Goal: Task Accomplishment & Management: Use online tool/utility

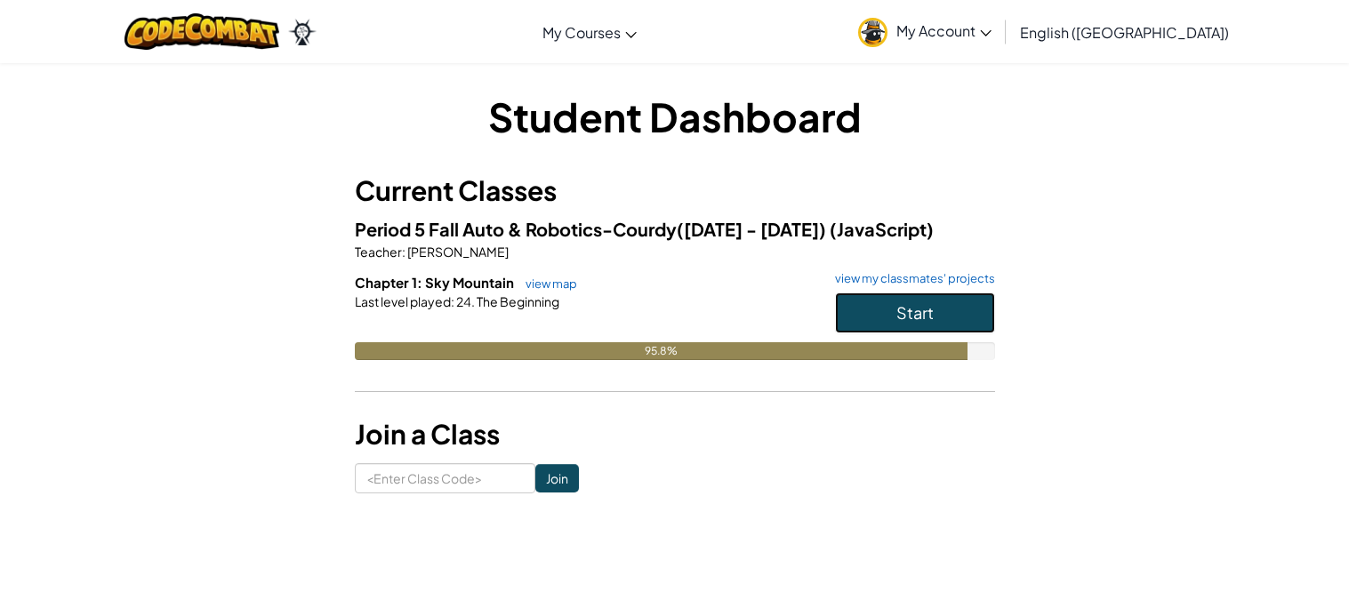
click at [881, 299] on button "Start" at bounding box center [915, 312] width 160 height 41
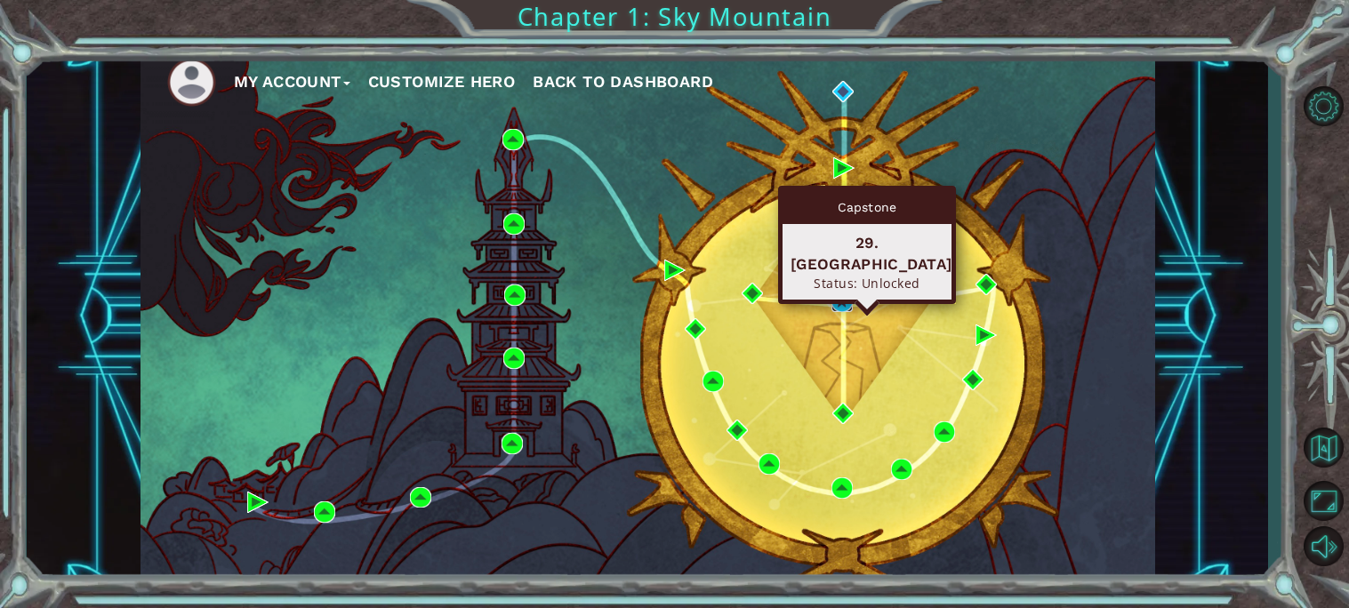
click at [836, 298] on img at bounding box center [841, 301] width 21 height 21
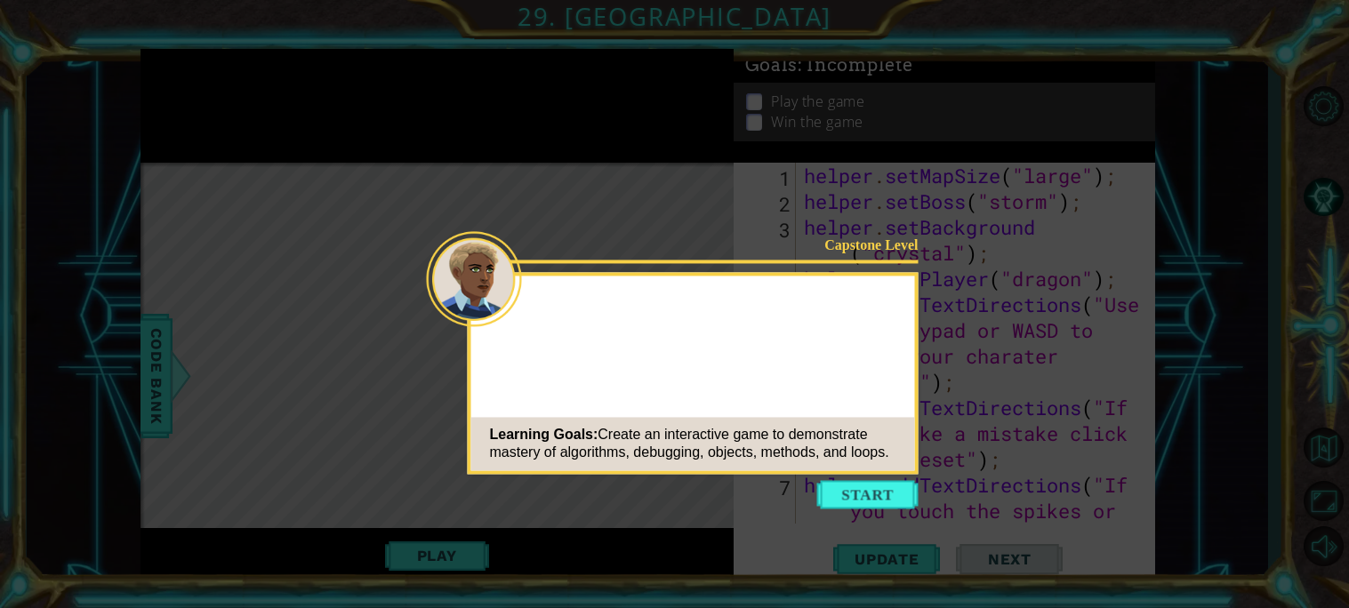
click at [875, 490] on button "Start" at bounding box center [867, 494] width 101 height 28
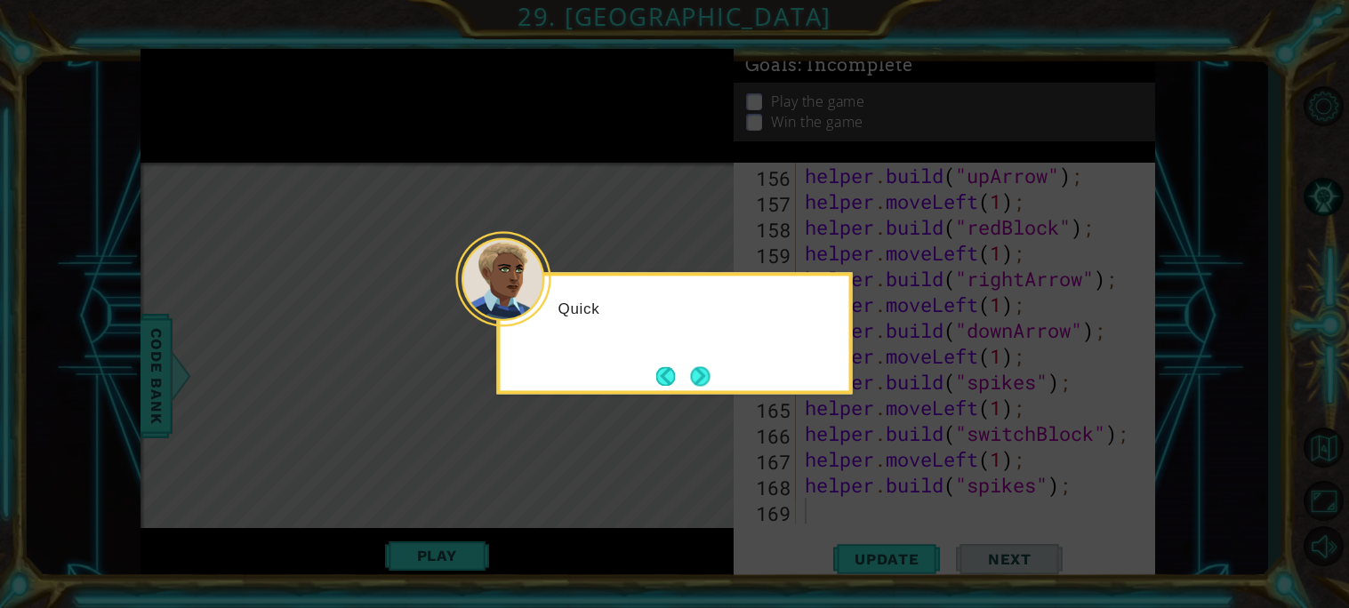
scroll to position [4278, 0]
click at [707, 382] on button "Next" at bounding box center [700, 376] width 20 height 20
click at [692, 375] on button "Next" at bounding box center [700, 376] width 20 height 20
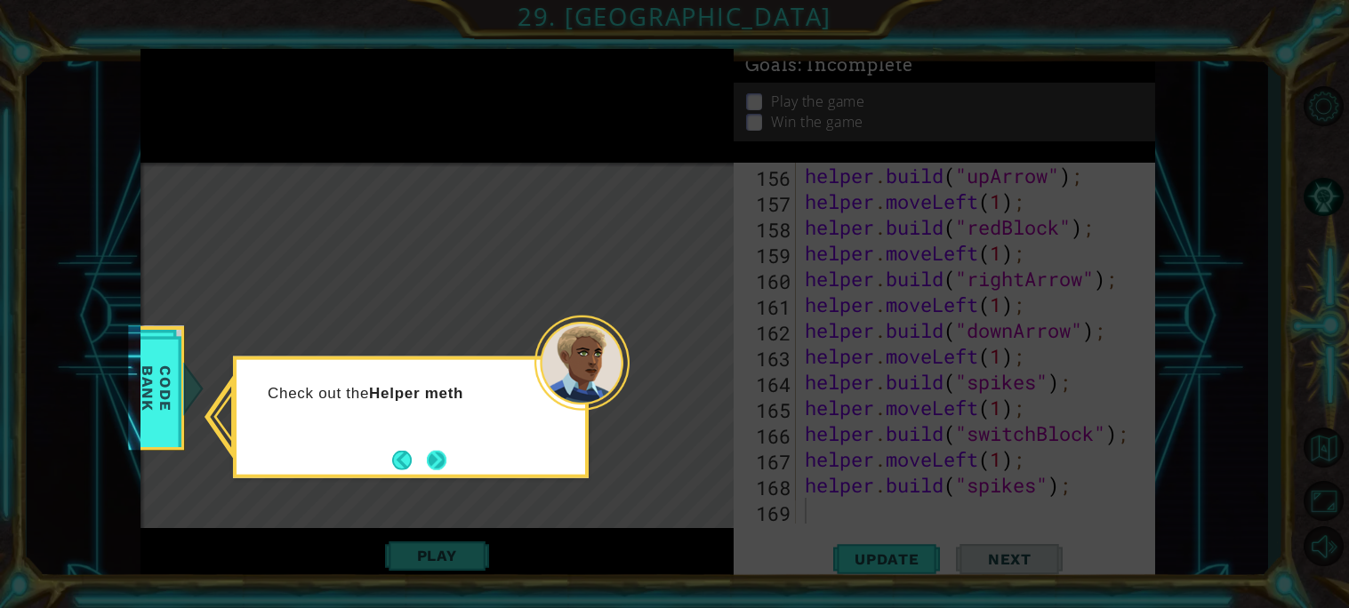
click at [437, 453] on button "Next" at bounding box center [437, 460] width 20 height 20
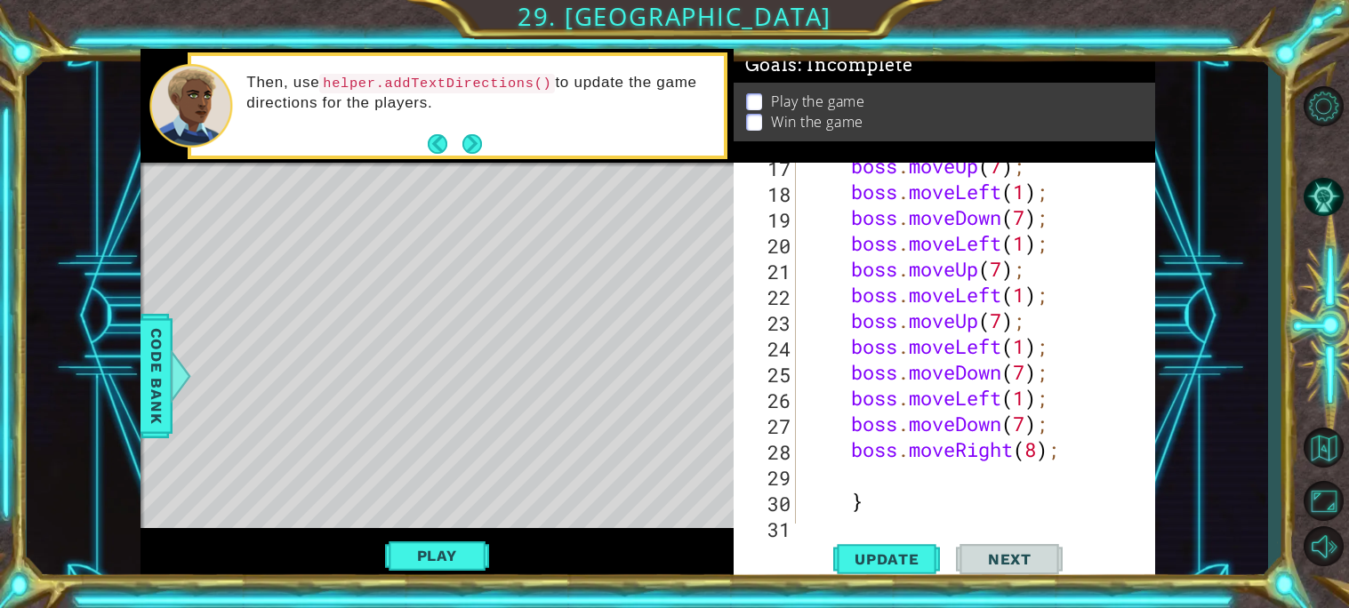
scroll to position [765, 0]
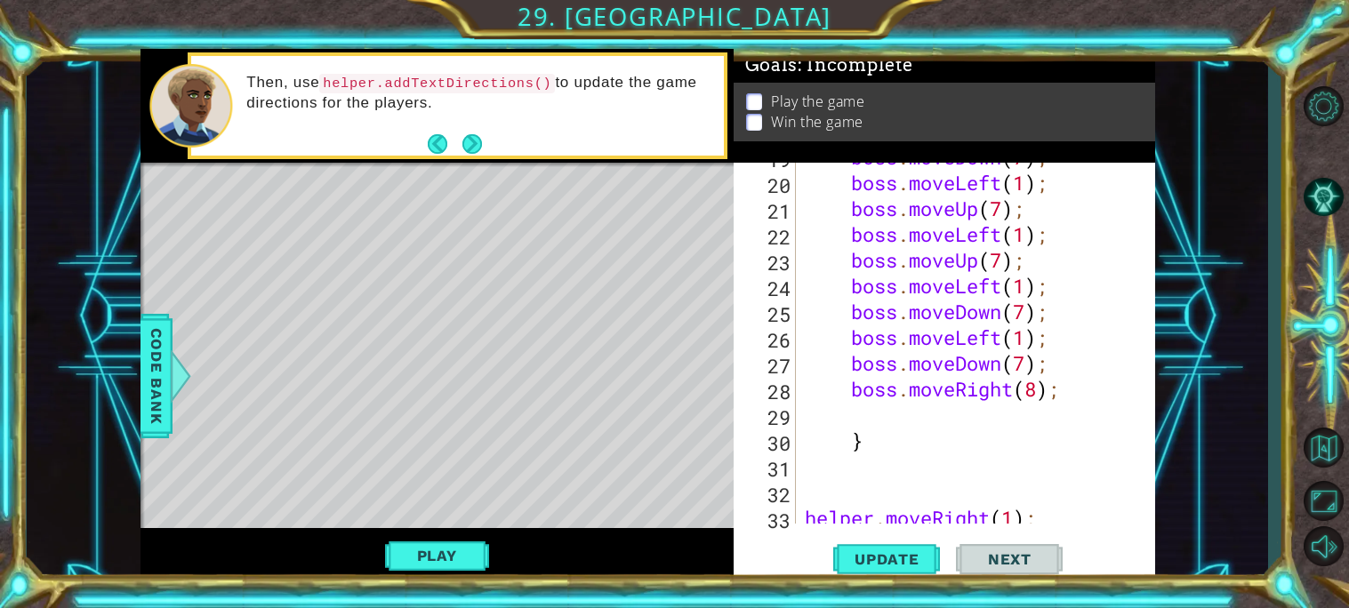
click at [861, 412] on div "boss . moveDown ( 7 ) ; boss . moveLeft ( 1 ) ; boss . moveUp ( 7 ) ; boss . mo…" at bounding box center [980, 350] width 358 height 412
click at [477, 552] on button "Play" at bounding box center [437, 556] width 104 height 34
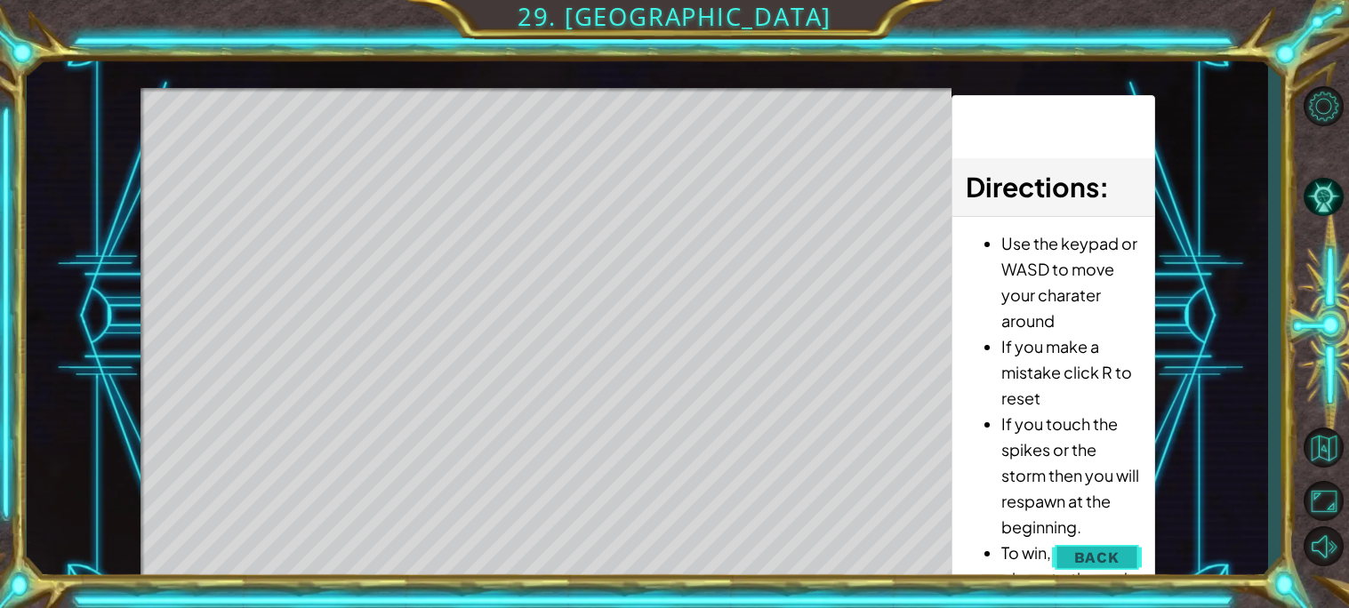
click at [1090, 554] on span "Back" at bounding box center [1096, 557] width 45 height 18
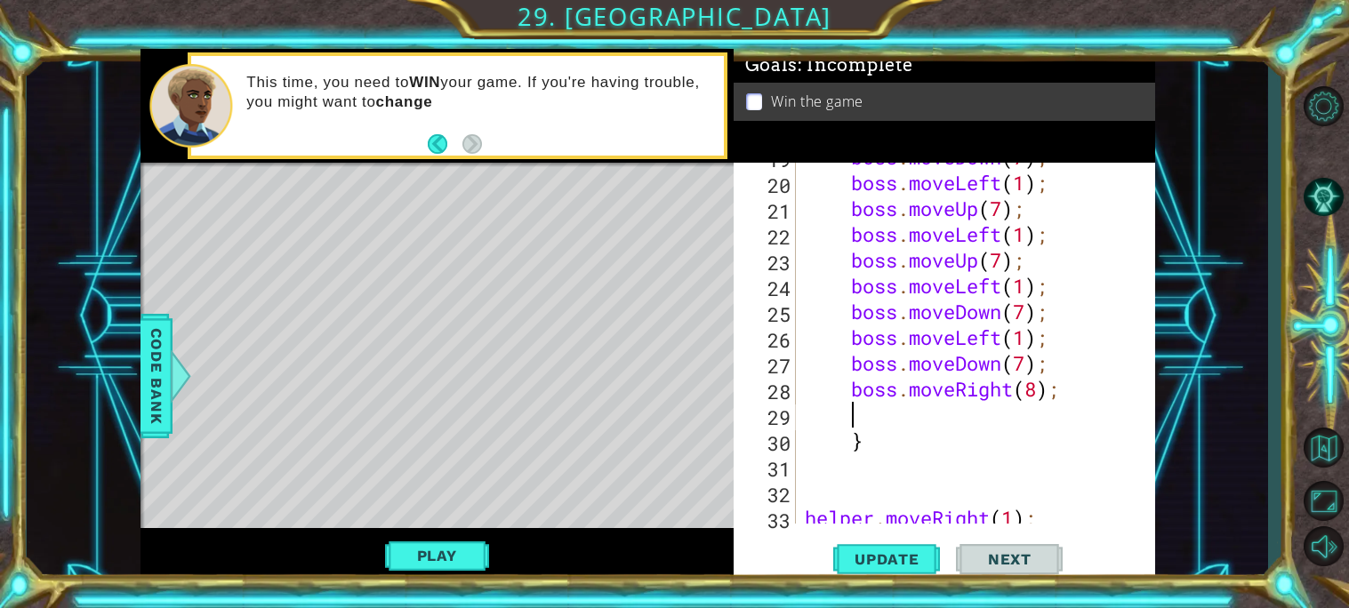
click at [846, 364] on div "boss . moveDown ( 7 ) ; boss . moveLeft ( 1 ) ; boss . moveUp ( 7 ) ; boss . mo…" at bounding box center [980, 350] width 358 height 412
type textarea "boss.moveDown(7);"
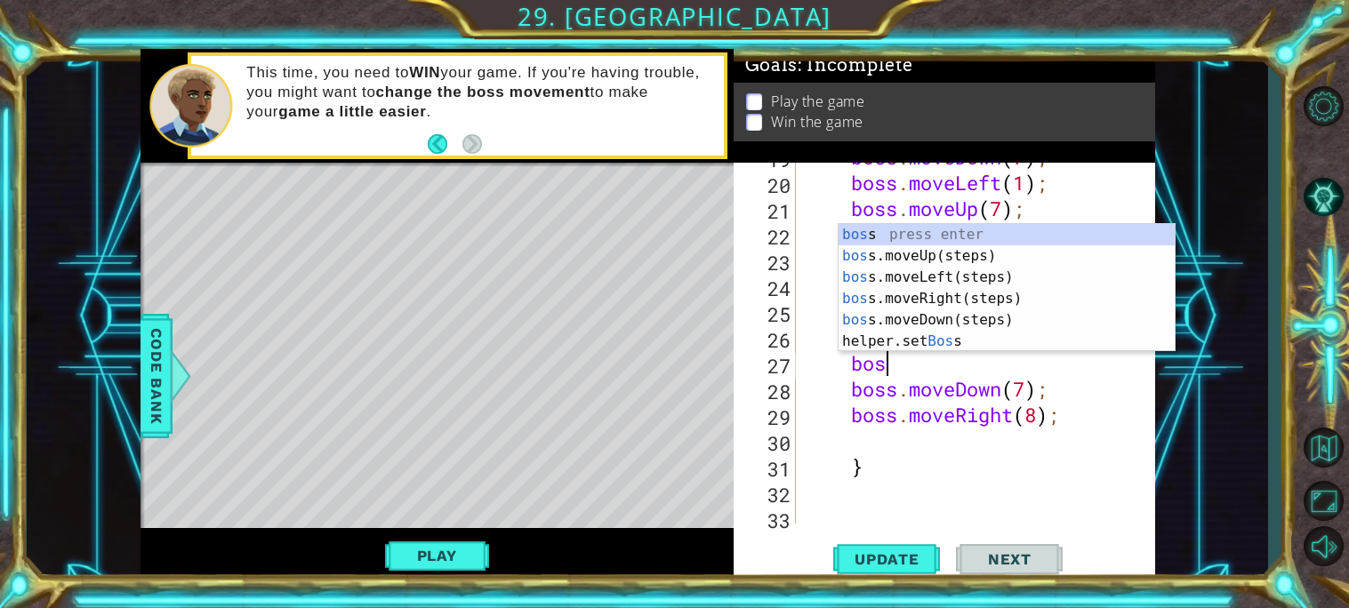
type textarea "boss"
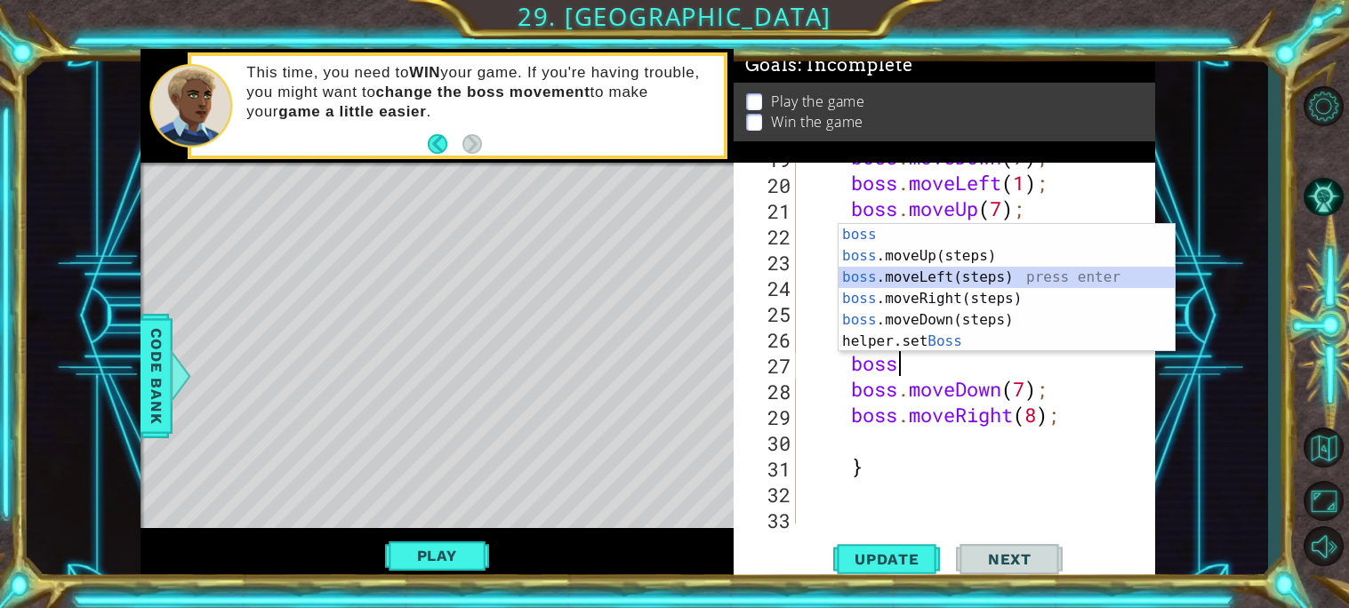
scroll to position [0, 1]
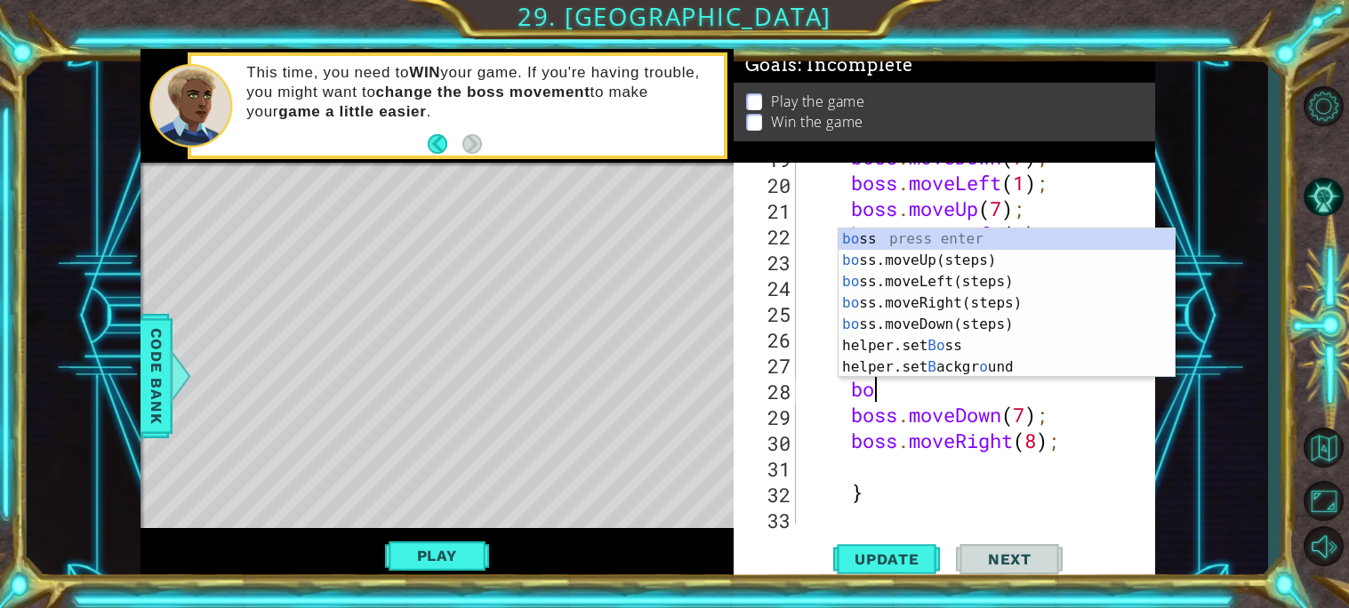
type textarea "boss"
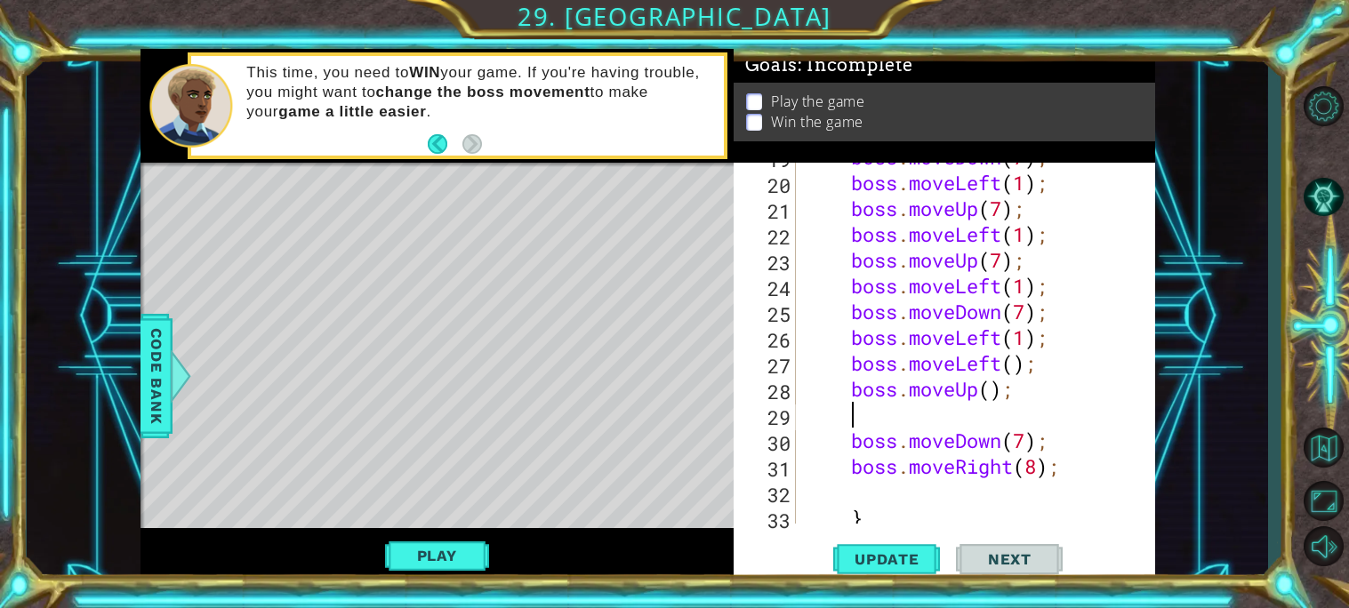
type textarea "boss.moveUp();"
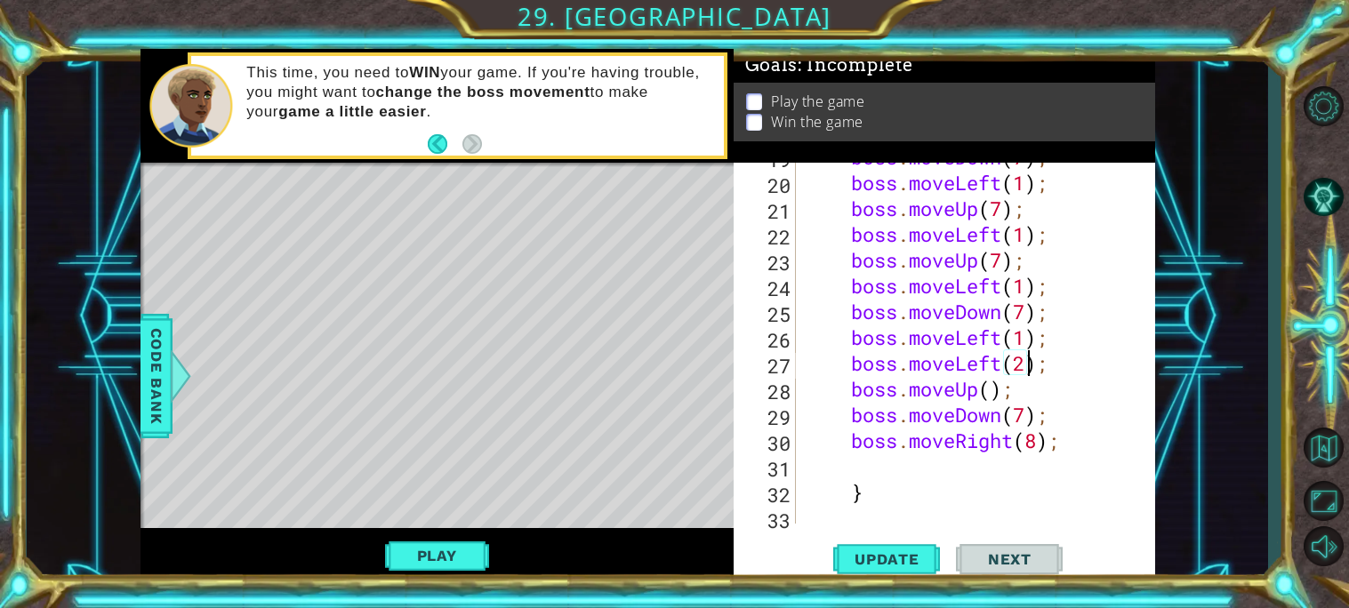
scroll to position [0, 10]
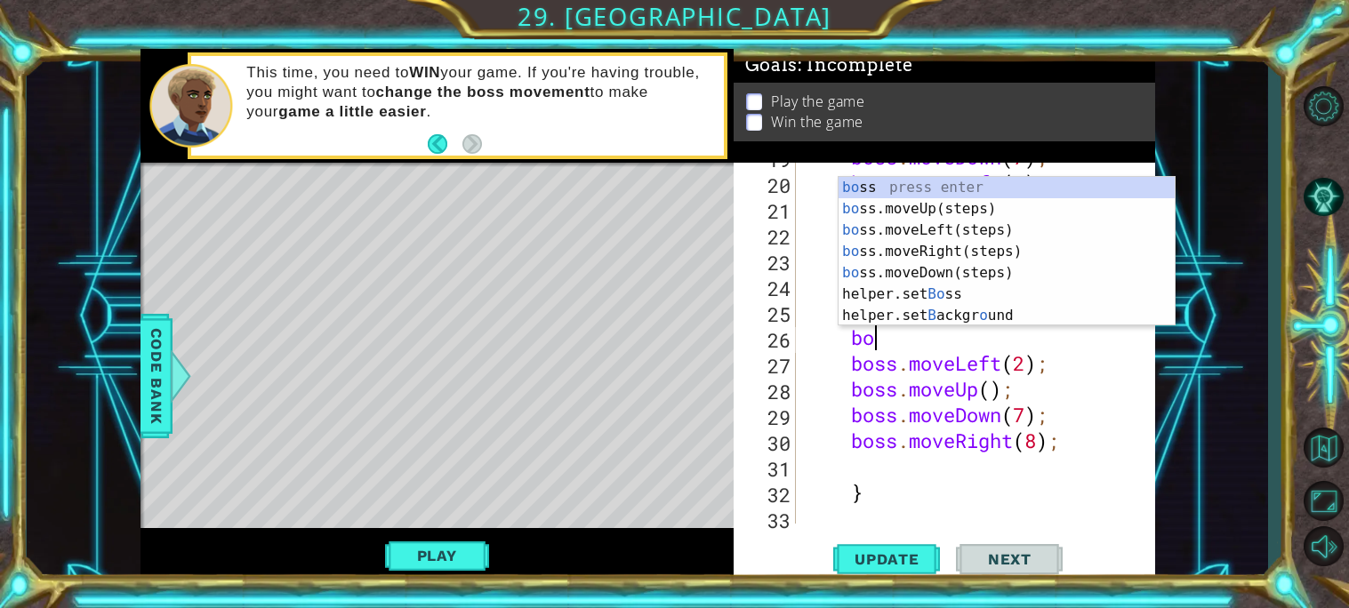
type textarea "b"
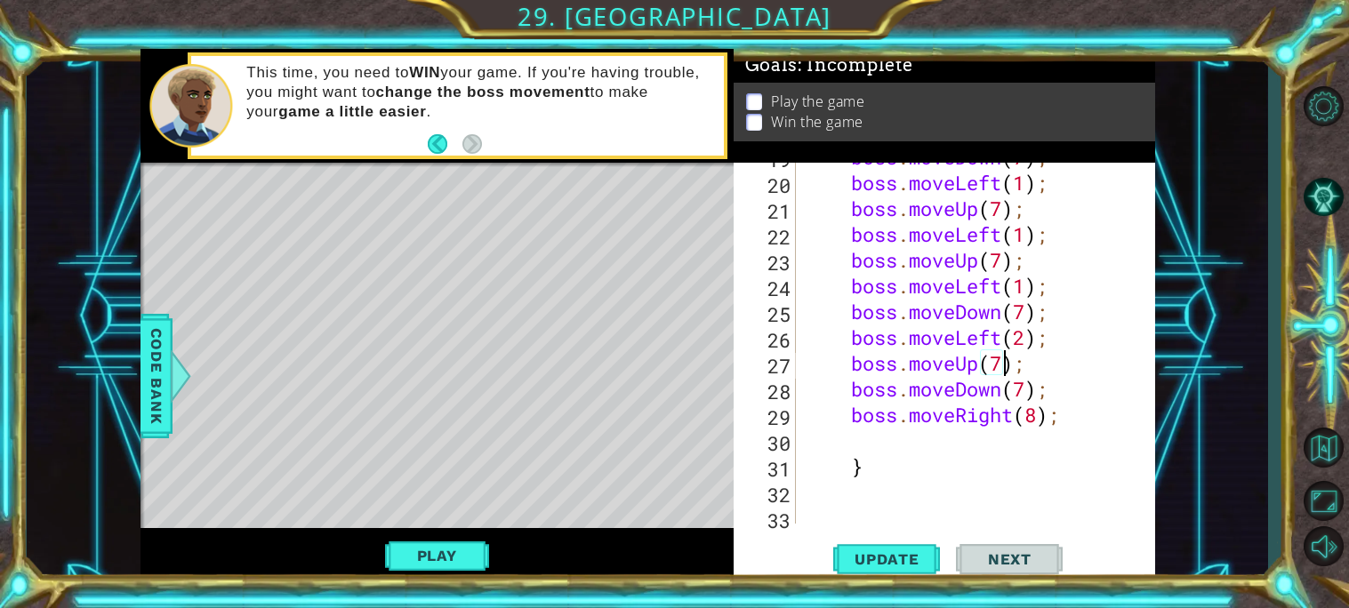
scroll to position [0, 8]
click at [884, 563] on span "Update" at bounding box center [886, 559] width 100 height 18
click at [412, 560] on button "Play" at bounding box center [437, 556] width 104 height 34
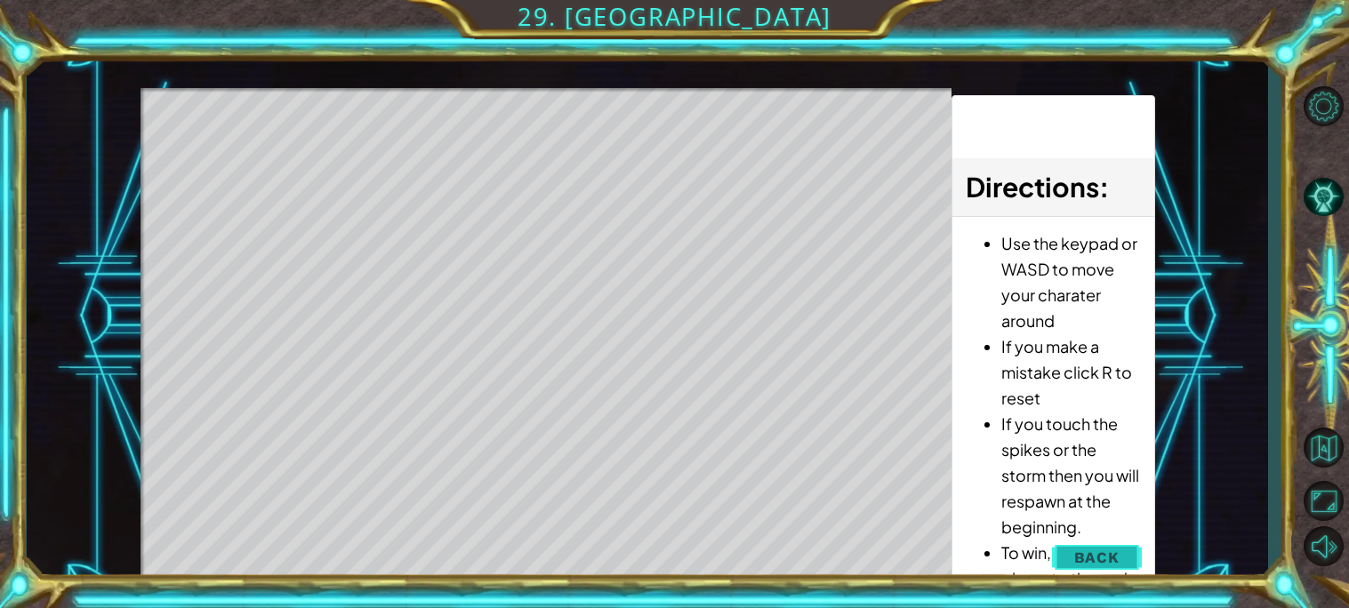
click at [1125, 561] on button "Back" at bounding box center [1097, 558] width 90 height 36
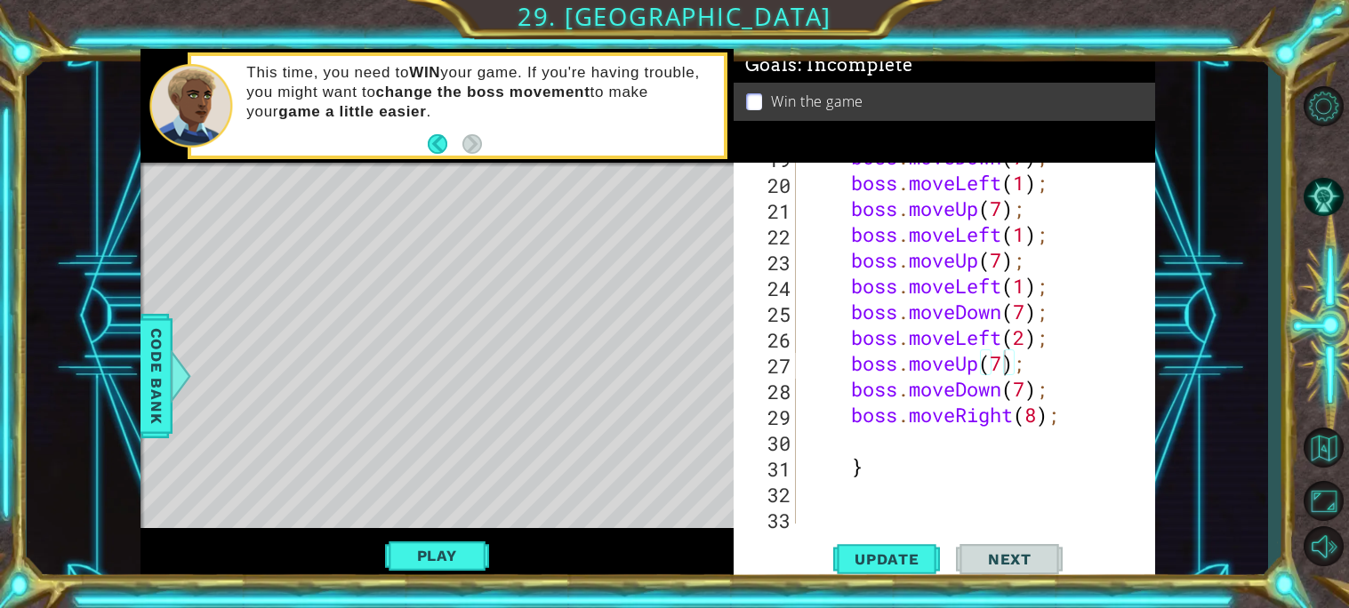
click at [1029, 340] on div "boss . moveDown ( 7 ) ; boss . moveLeft ( 1 ) ; boss . moveUp ( 7 ) ; boss . mo…" at bounding box center [980, 350] width 358 height 412
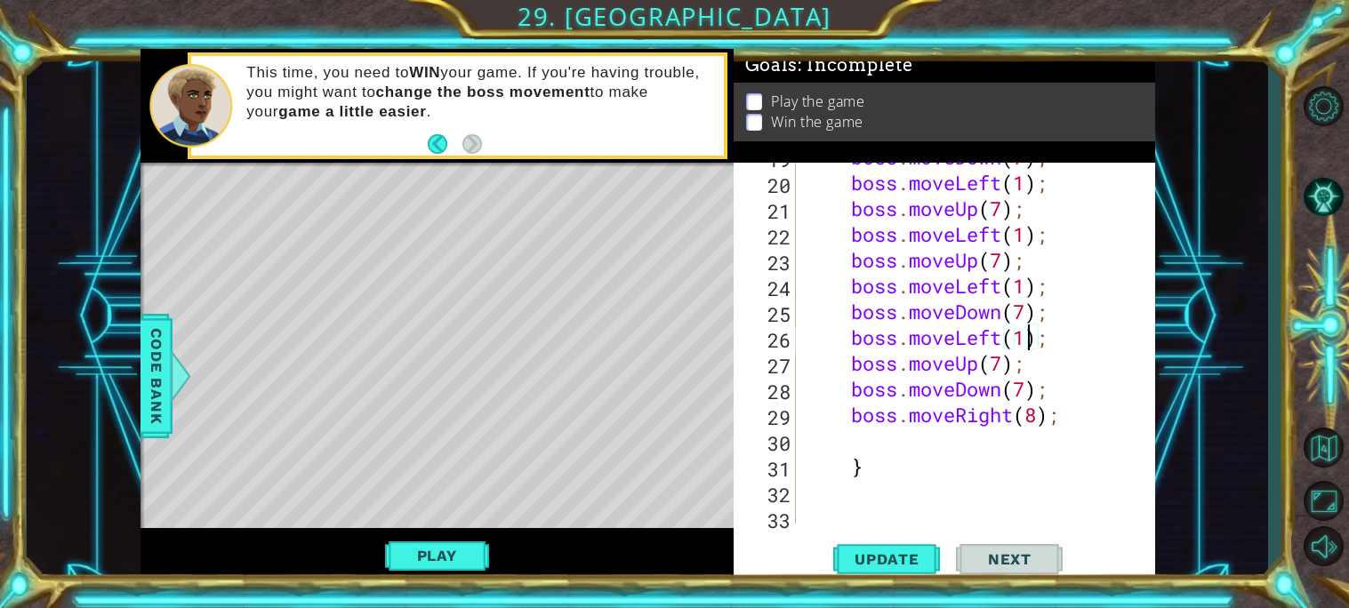
type textarea "boss.moveUp(7);"
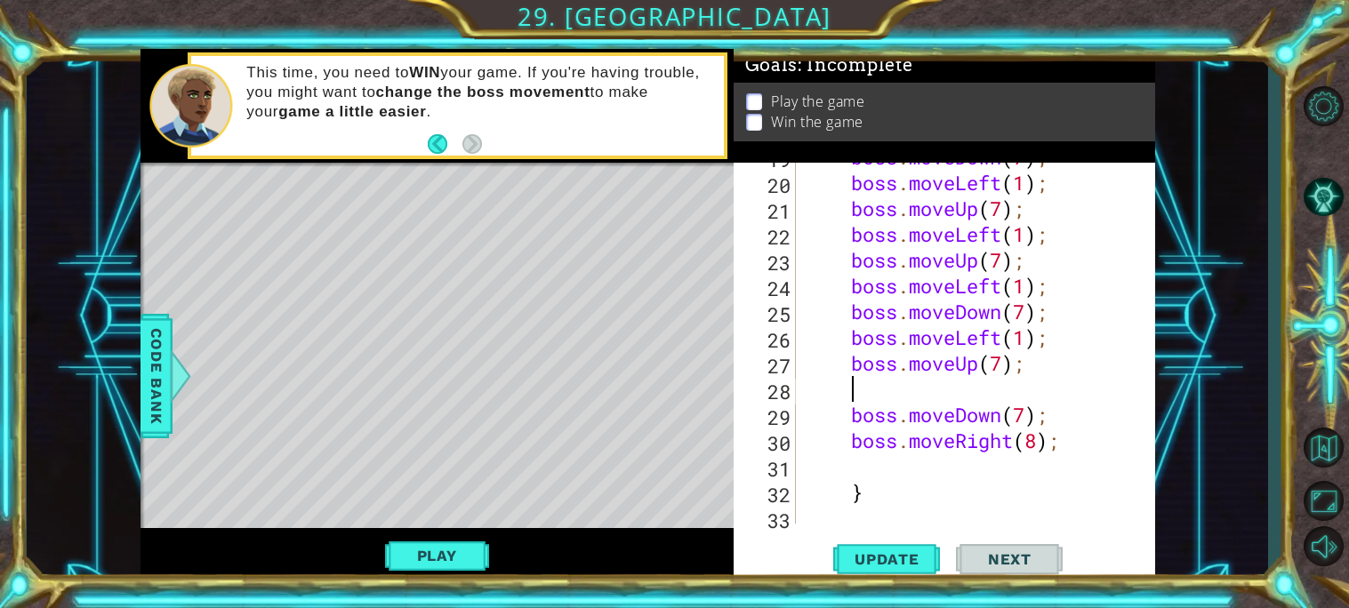
scroll to position [0, 1]
type textarea "boss.moveUp(7);"
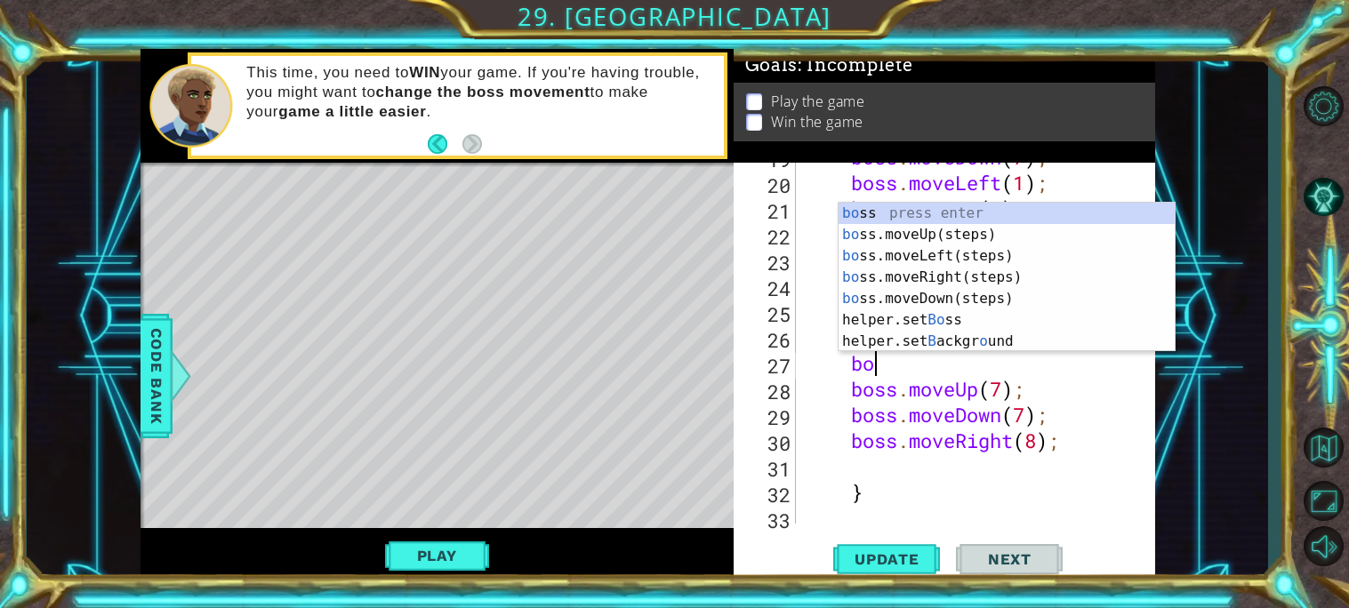
scroll to position [0, 2]
type textarea "bos"
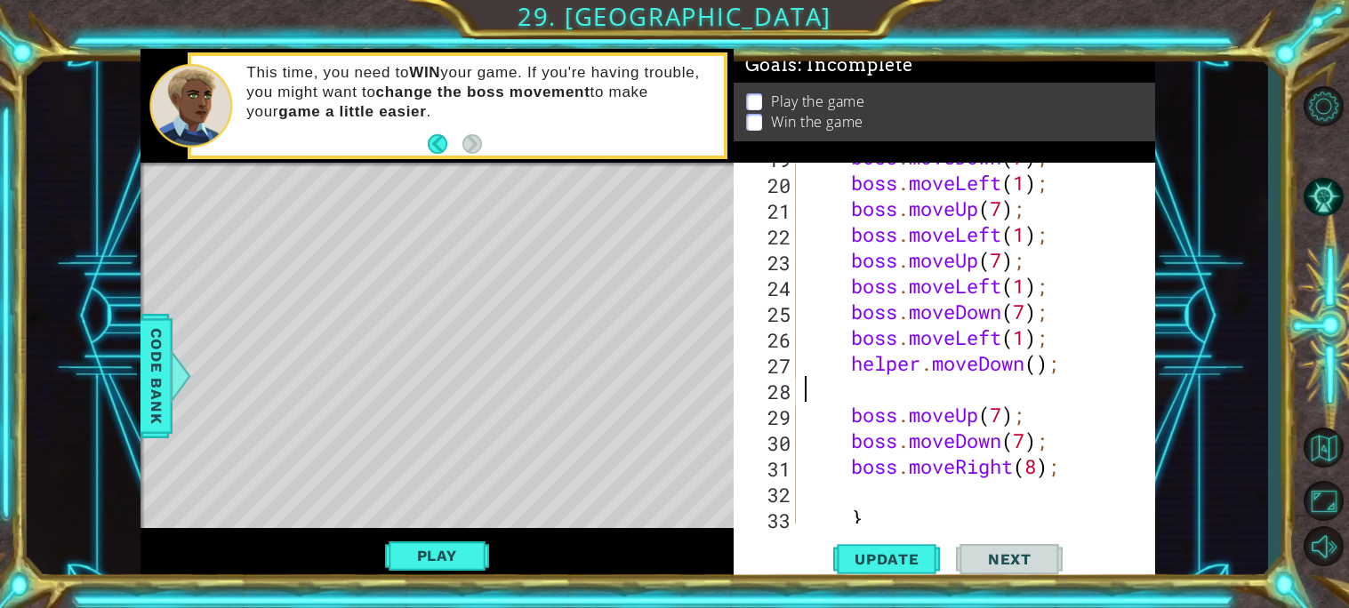
scroll to position [0, 0]
type textarea "helper.moveDown(7);"
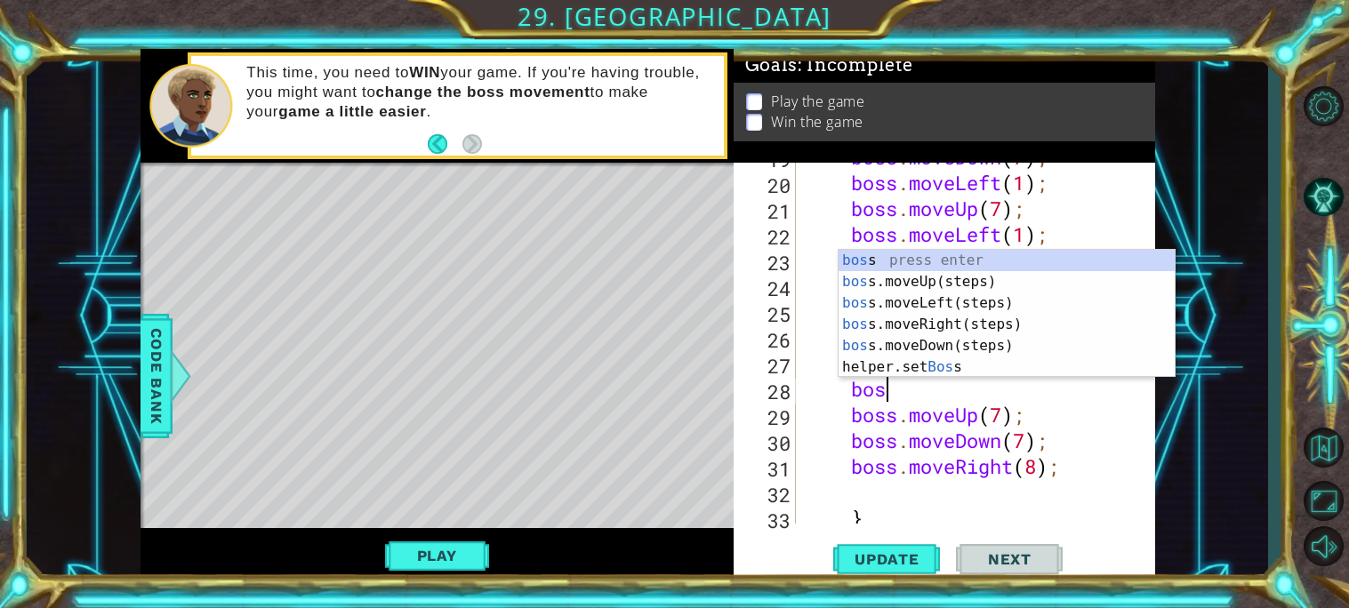
type textarea "boss"
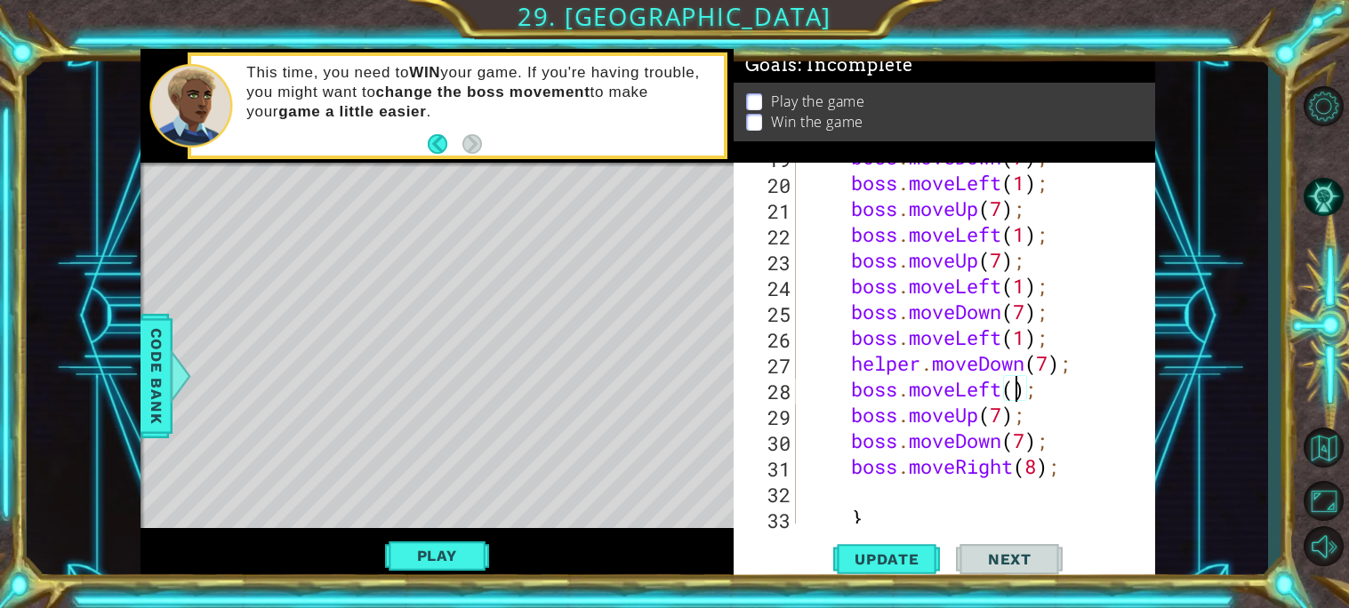
scroll to position [0, 10]
click at [883, 554] on span "Update" at bounding box center [886, 559] width 100 height 18
click at [918, 363] on div "boss . moveDown ( 7 ) ; boss . moveLeft ( 1 ) ; boss . moveUp ( 7 ) ; boss . mo…" at bounding box center [980, 350] width 358 height 412
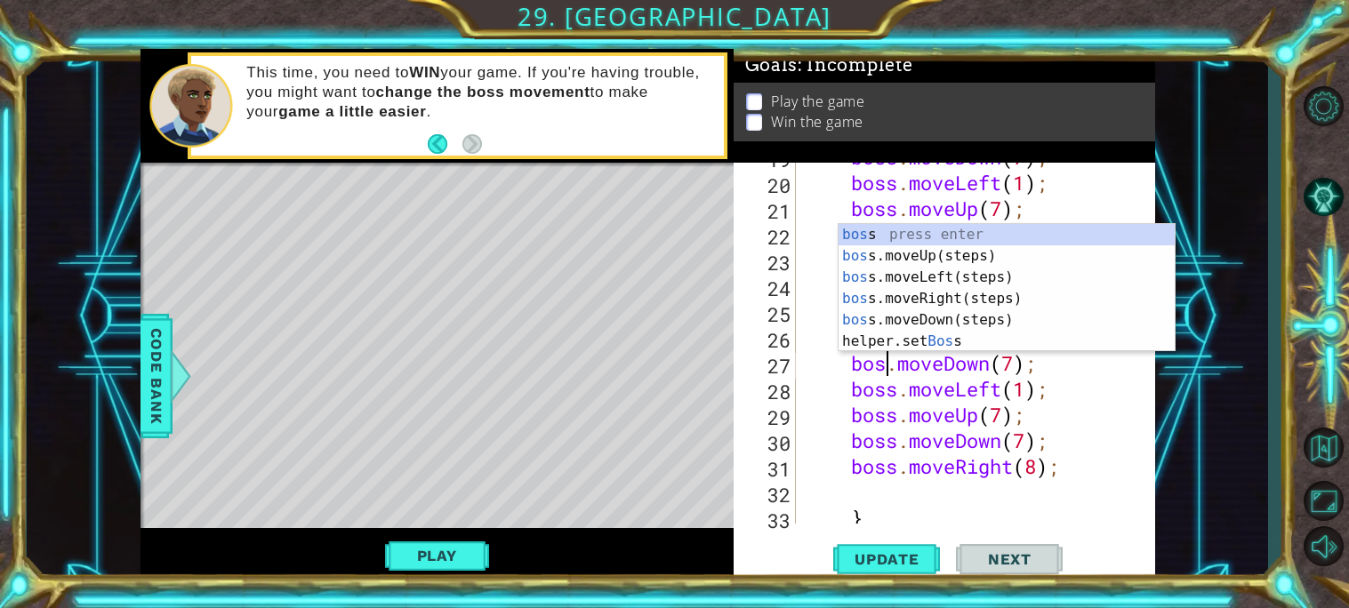
scroll to position [0, 4]
click at [887, 557] on span "Update" at bounding box center [886, 559] width 100 height 18
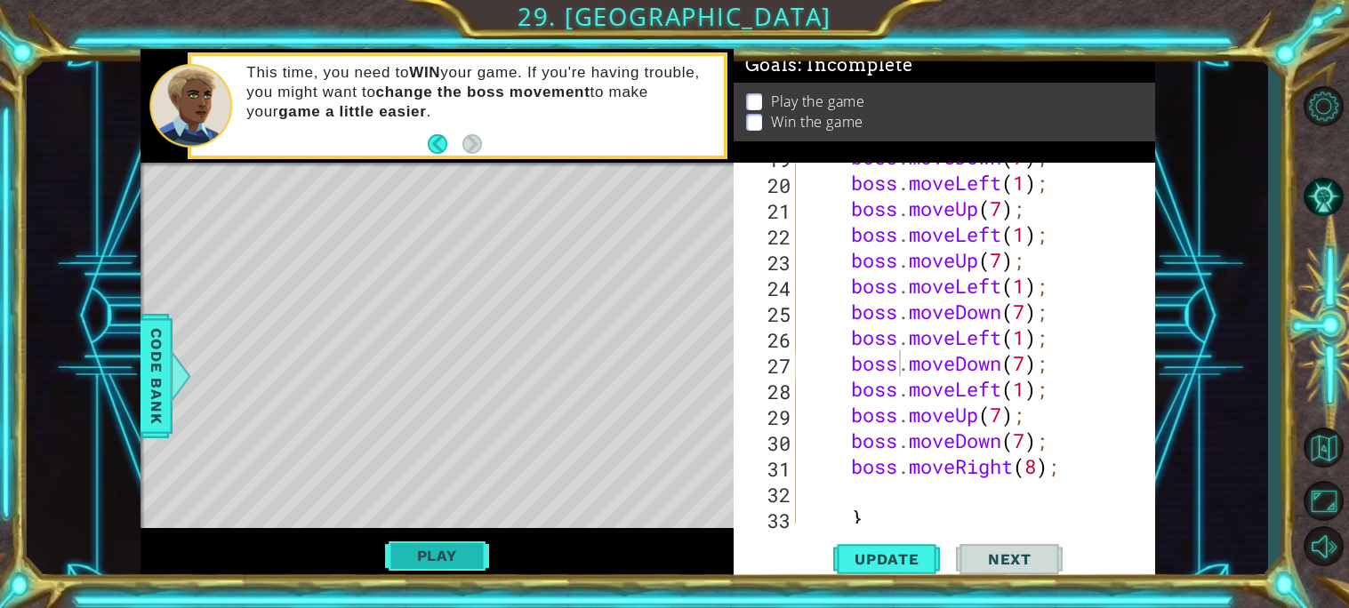
click at [462, 555] on button "Play" at bounding box center [437, 556] width 104 height 34
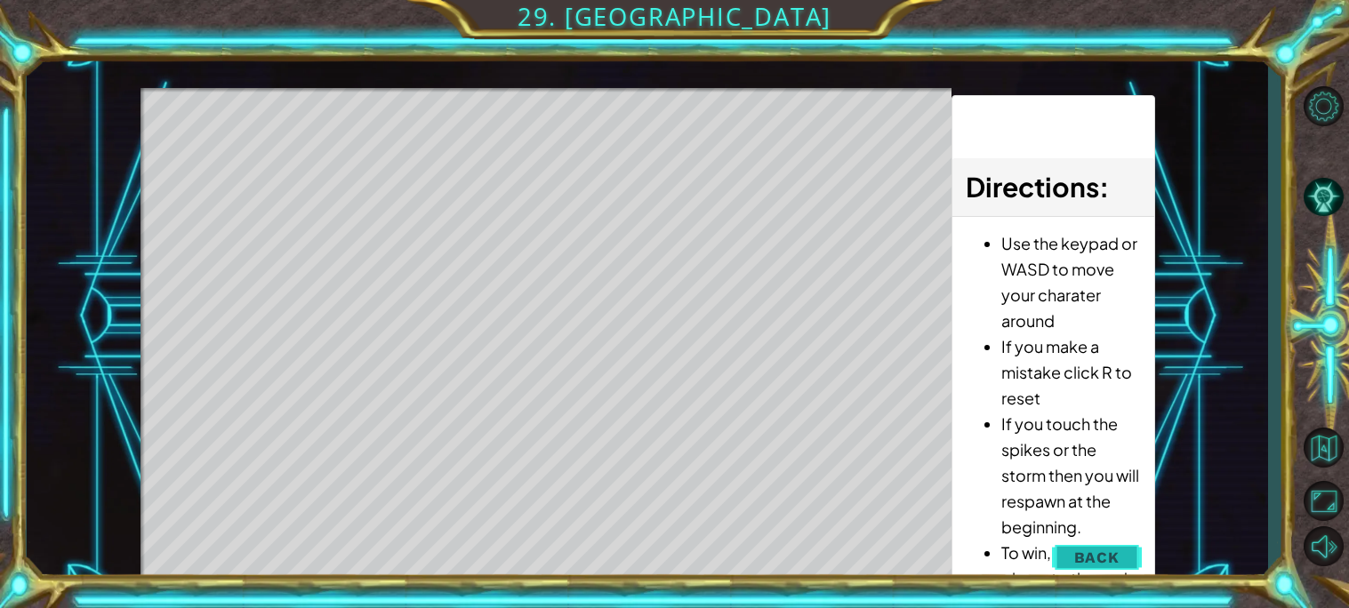
click at [1091, 540] on button "Back" at bounding box center [1097, 558] width 90 height 36
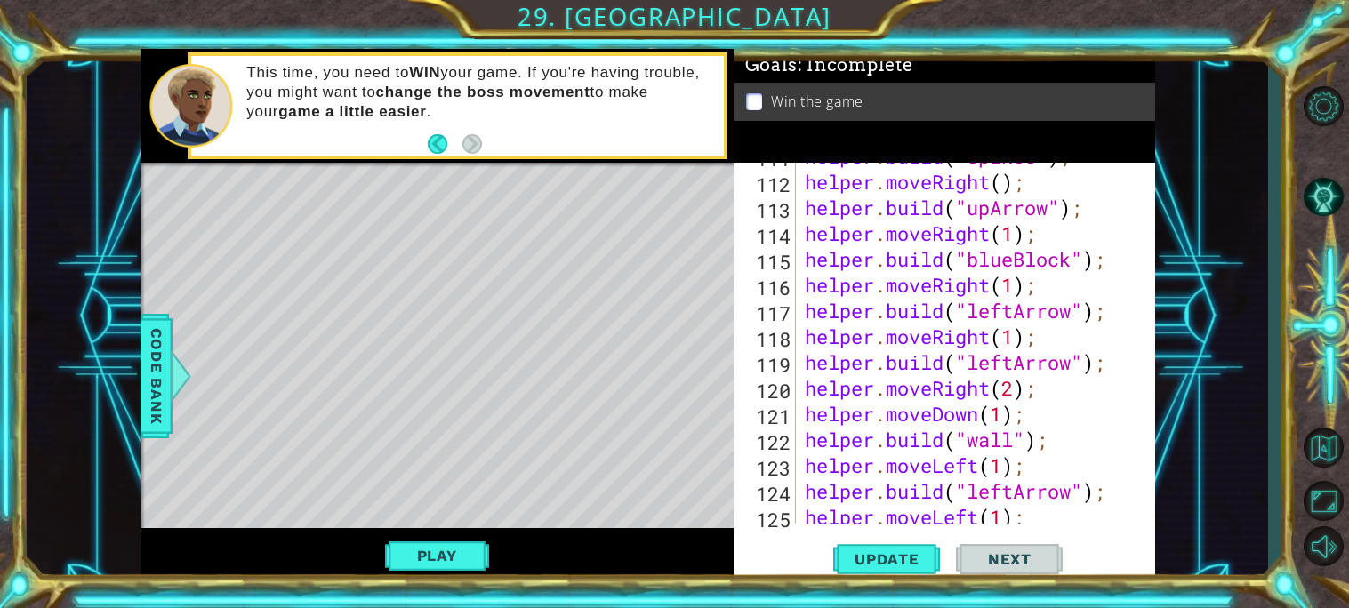
scroll to position [3141, 0]
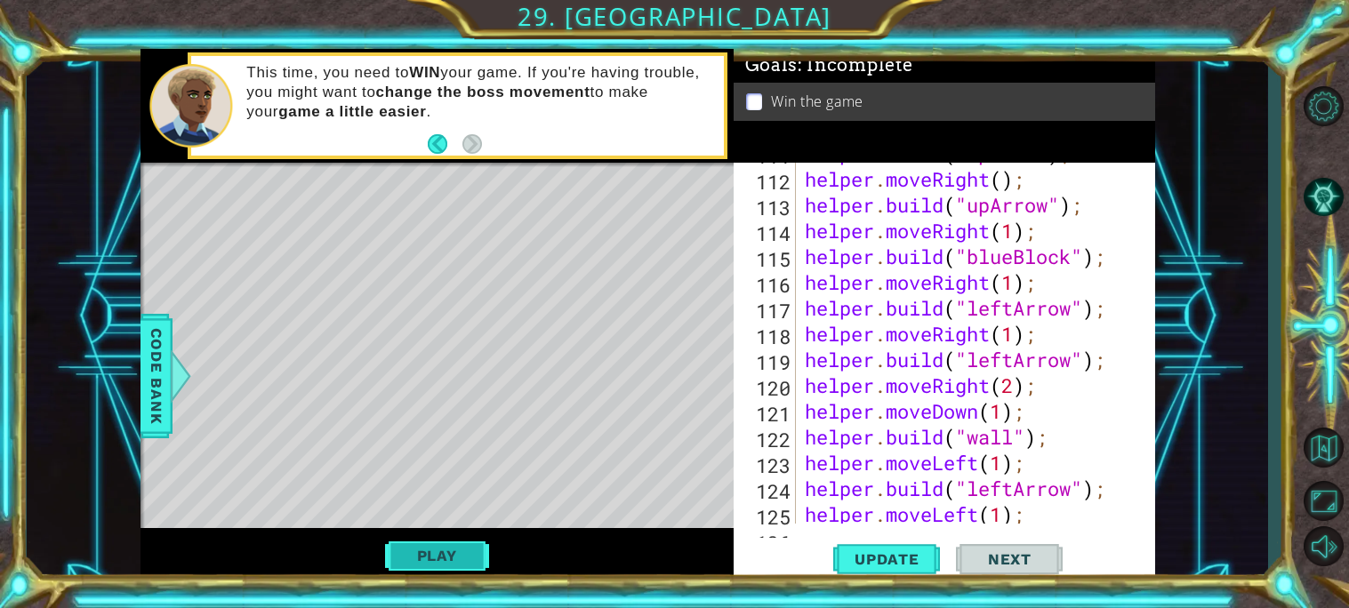
click at [431, 546] on button "Play" at bounding box center [437, 556] width 104 height 34
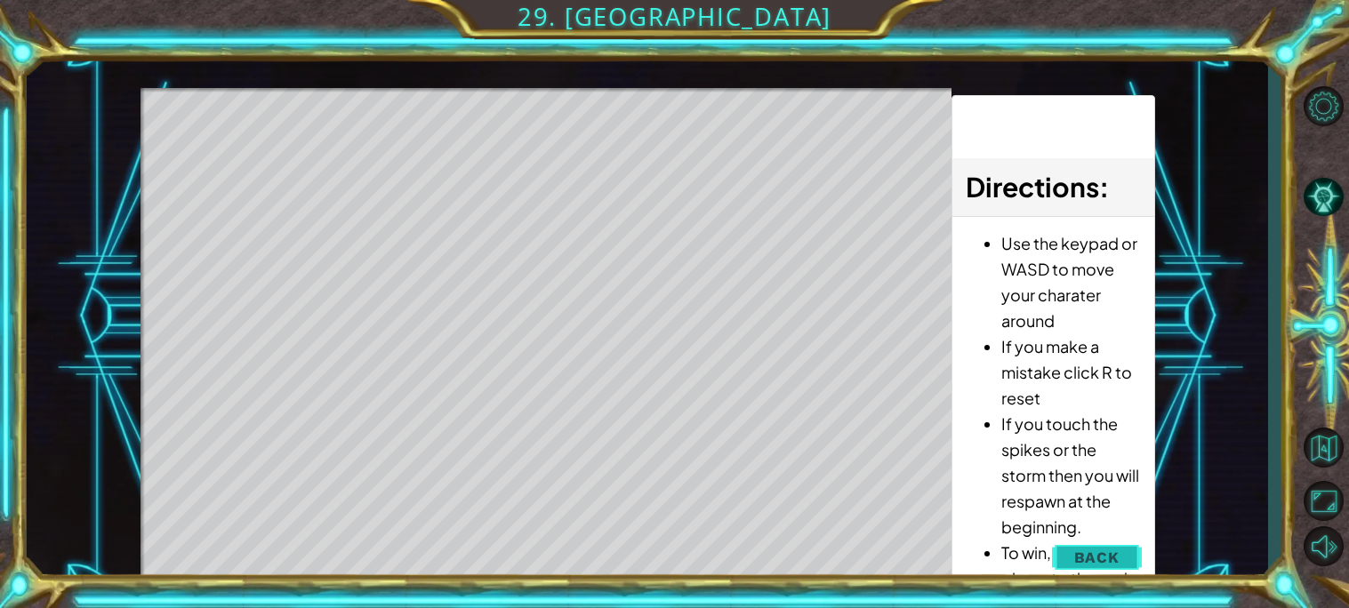
click at [1122, 544] on button "Back" at bounding box center [1097, 558] width 90 height 36
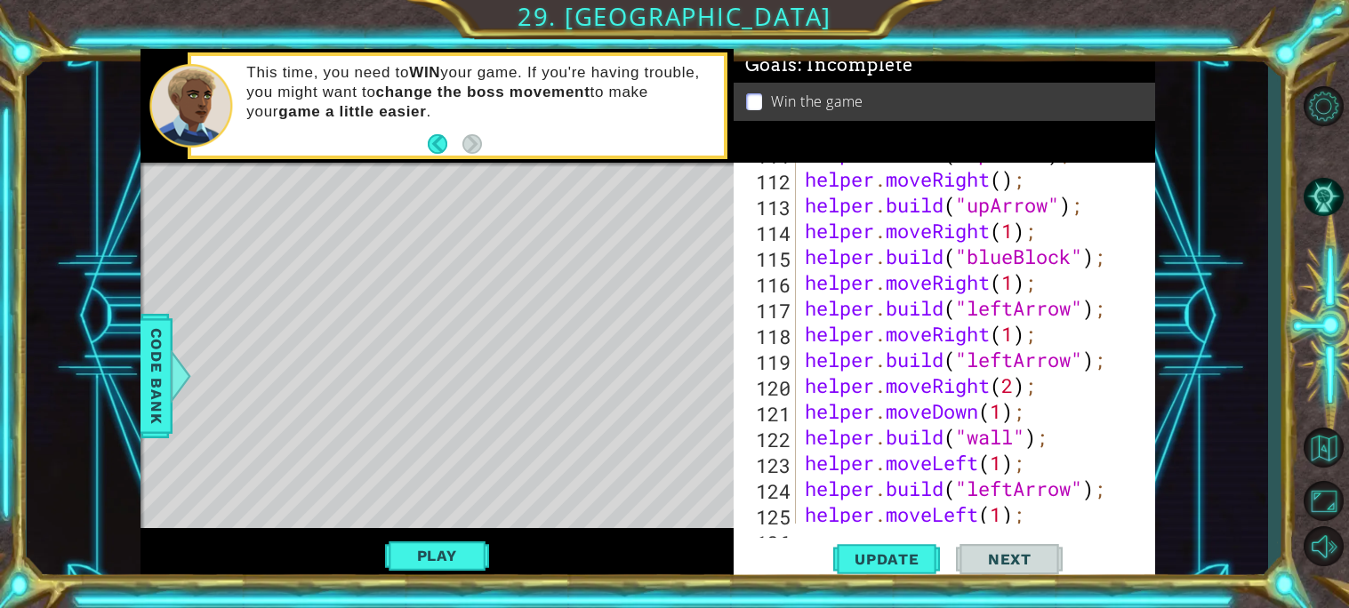
click at [912, 214] on div "helper . build ( "spikes" ) ; helper . moveRight ( ) ; helper . build ( "upArro…" at bounding box center [980, 346] width 358 height 412
type textarea "[DOMAIN_NAME]("upArrow");"
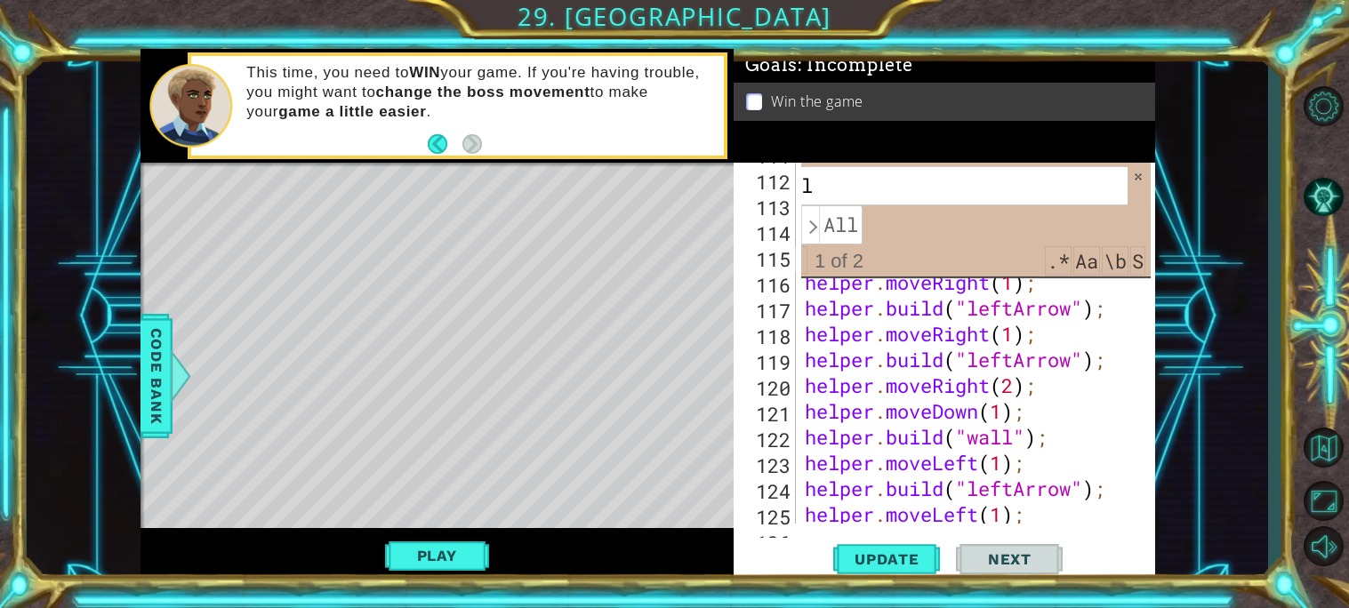
type input "b"
drag, startPoint x: 1035, startPoint y: 209, endPoint x: 1093, endPoint y: 215, distance: 59.0
click at [1093, 215] on div "​ ​ All" at bounding box center [955, 205] width 344 height 78
click at [1037, 182] on input at bounding box center [955, 185] width 344 height 39
type input "blueBlock"
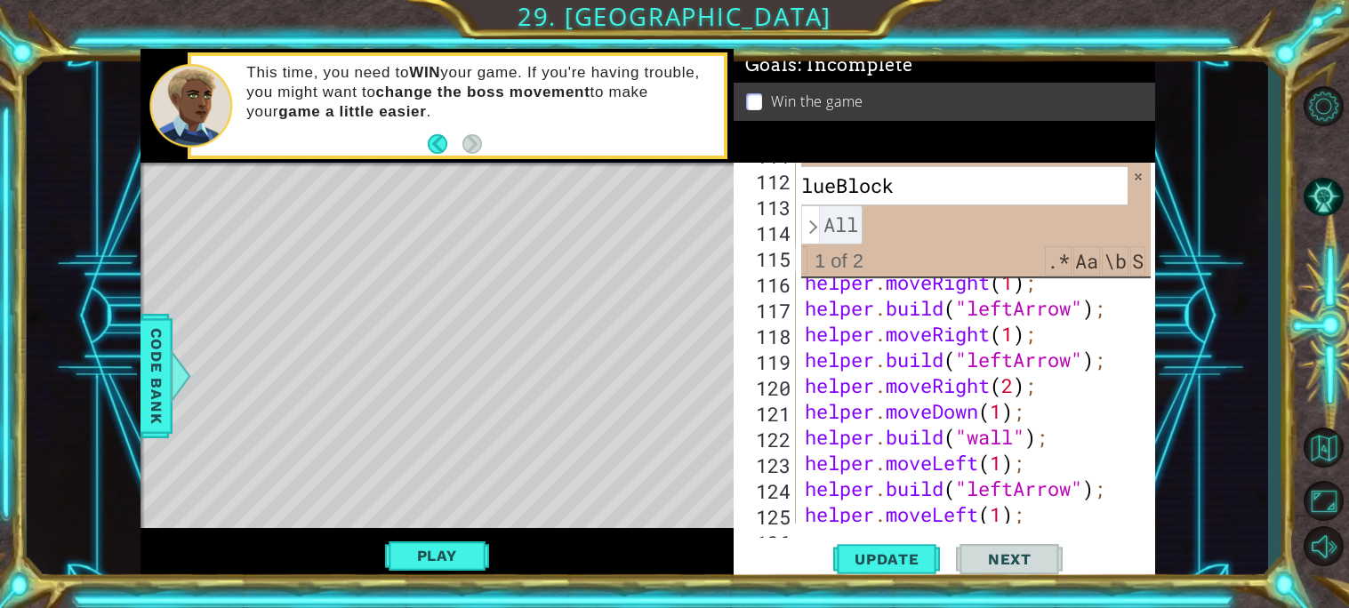
click at [834, 232] on span "All" at bounding box center [841, 224] width 44 height 39
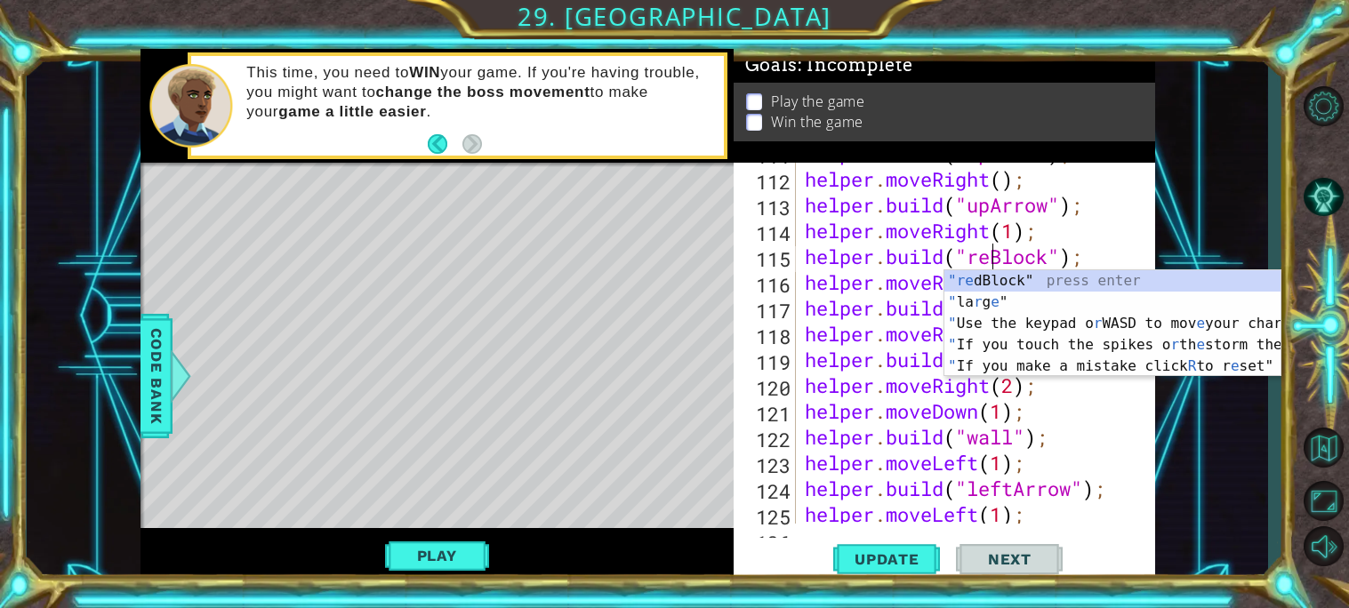
scroll to position [0, 8]
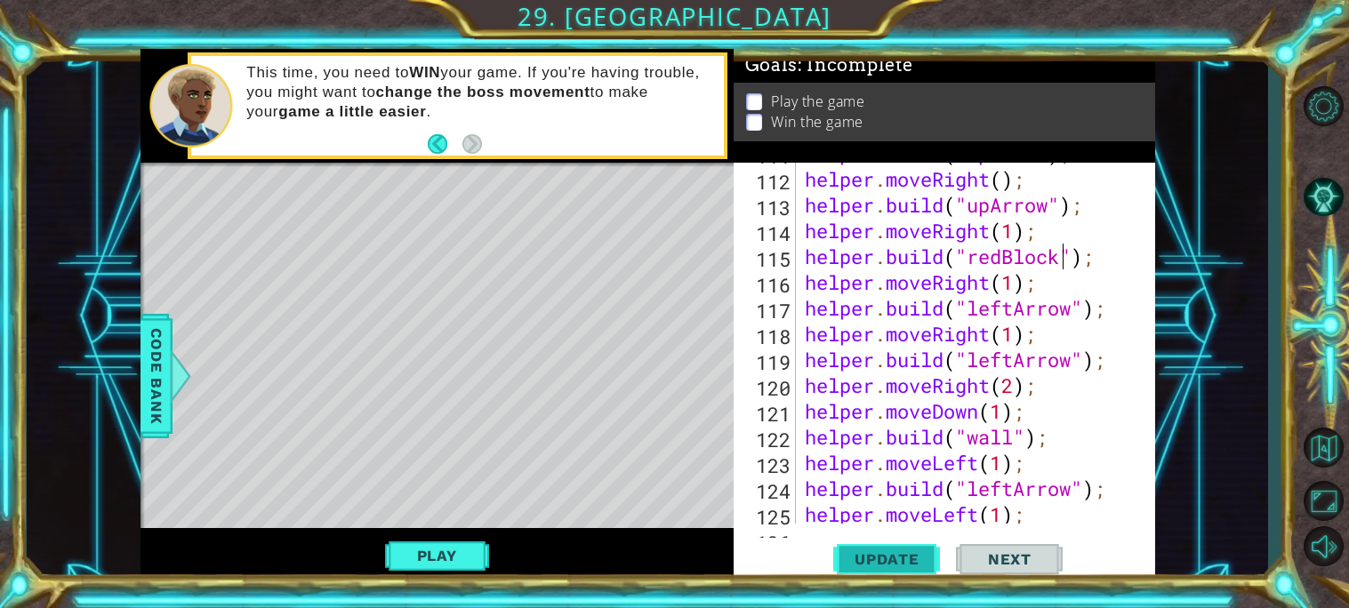
click at [876, 577] on button "Update" at bounding box center [886, 559] width 107 height 42
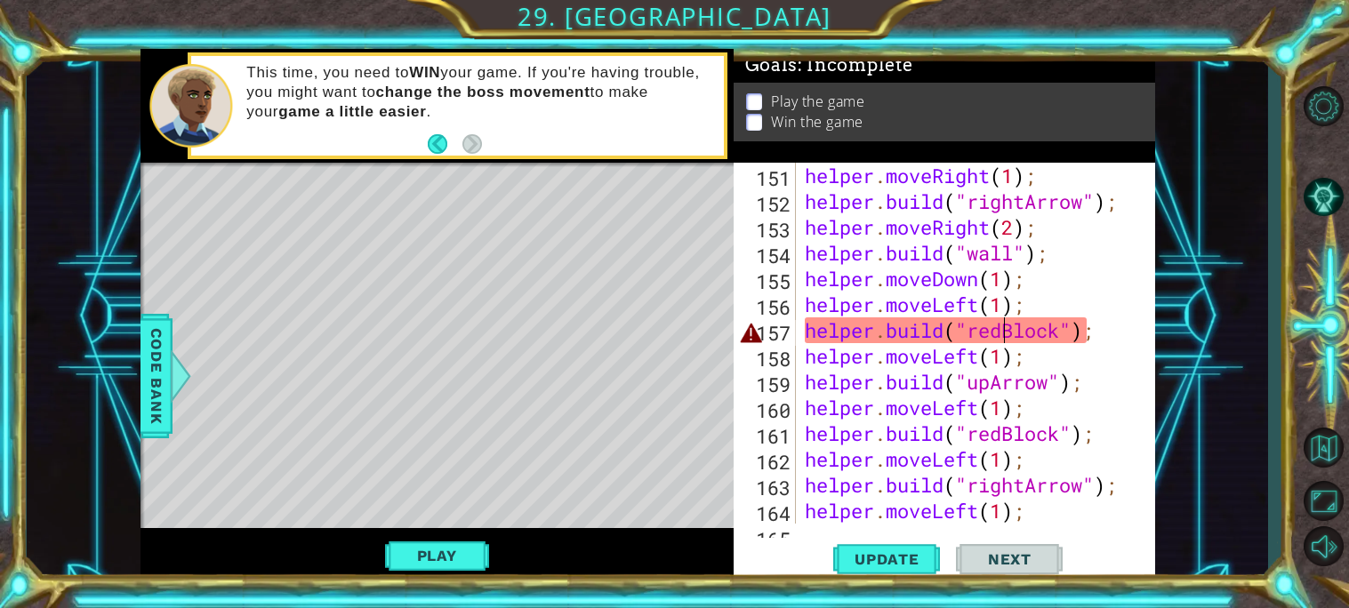
scroll to position [4150, 0]
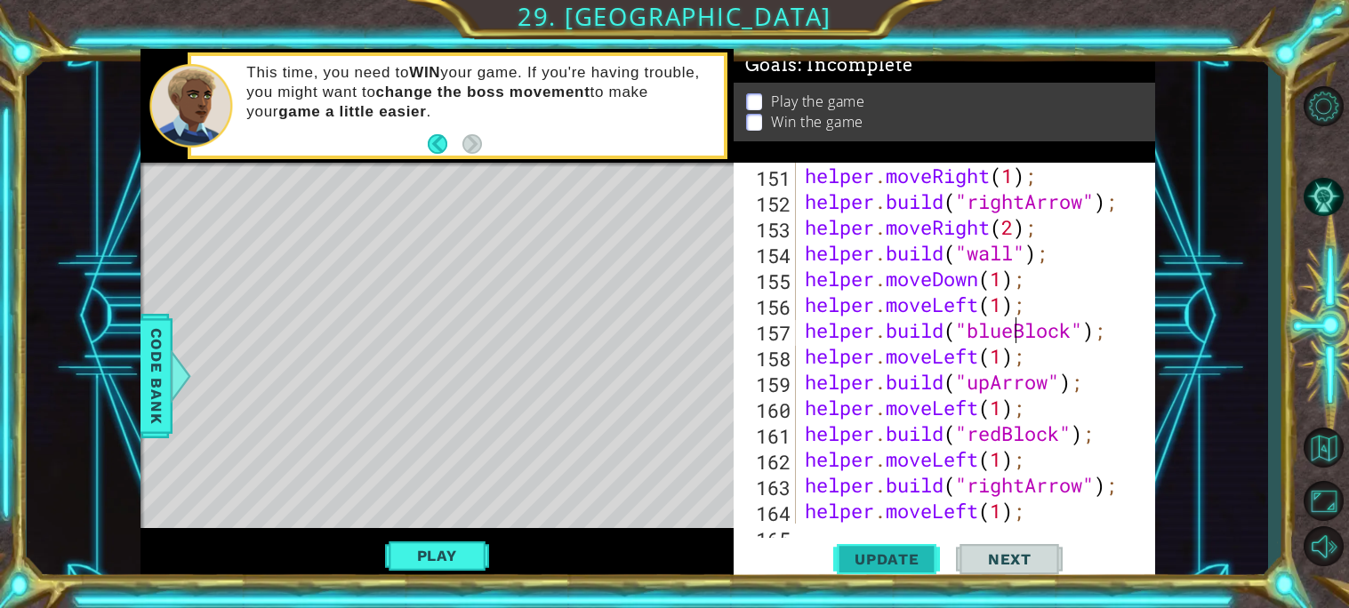
click at [915, 556] on span "Update" at bounding box center [886, 559] width 100 height 18
click at [890, 556] on span "Update" at bounding box center [886, 559] width 100 height 18
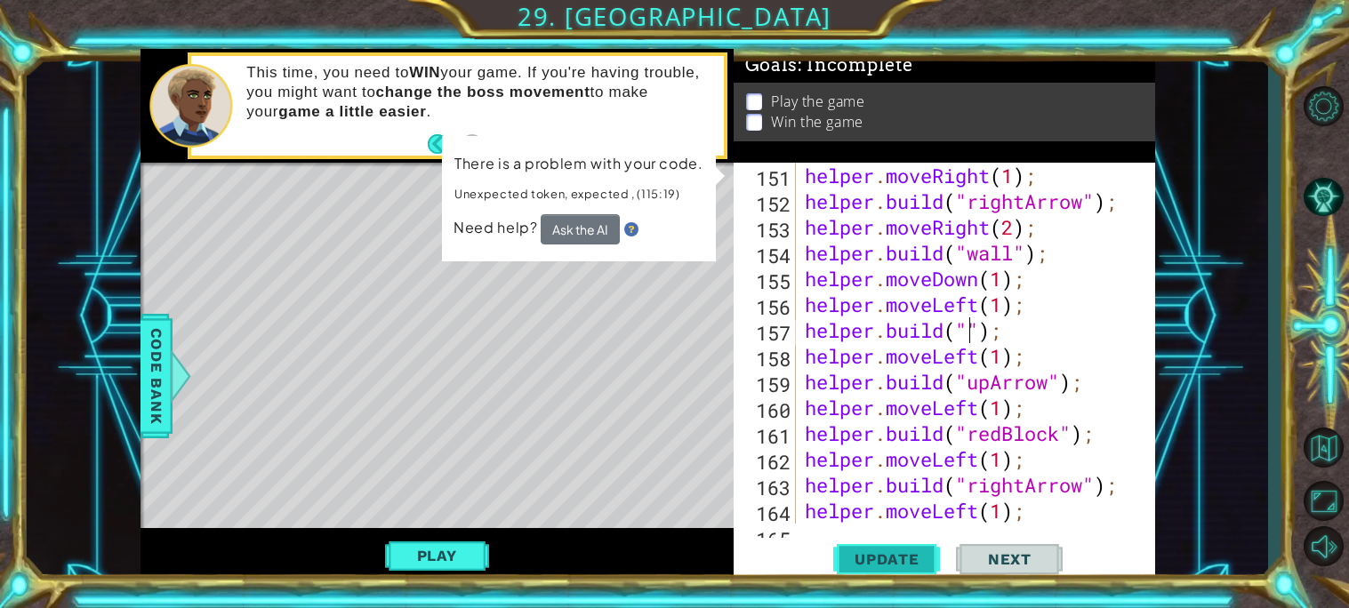
scroll to position [0, 7]
click at [908, 553] on span "Update" at bounding box center [886, 559] width 100 height 18
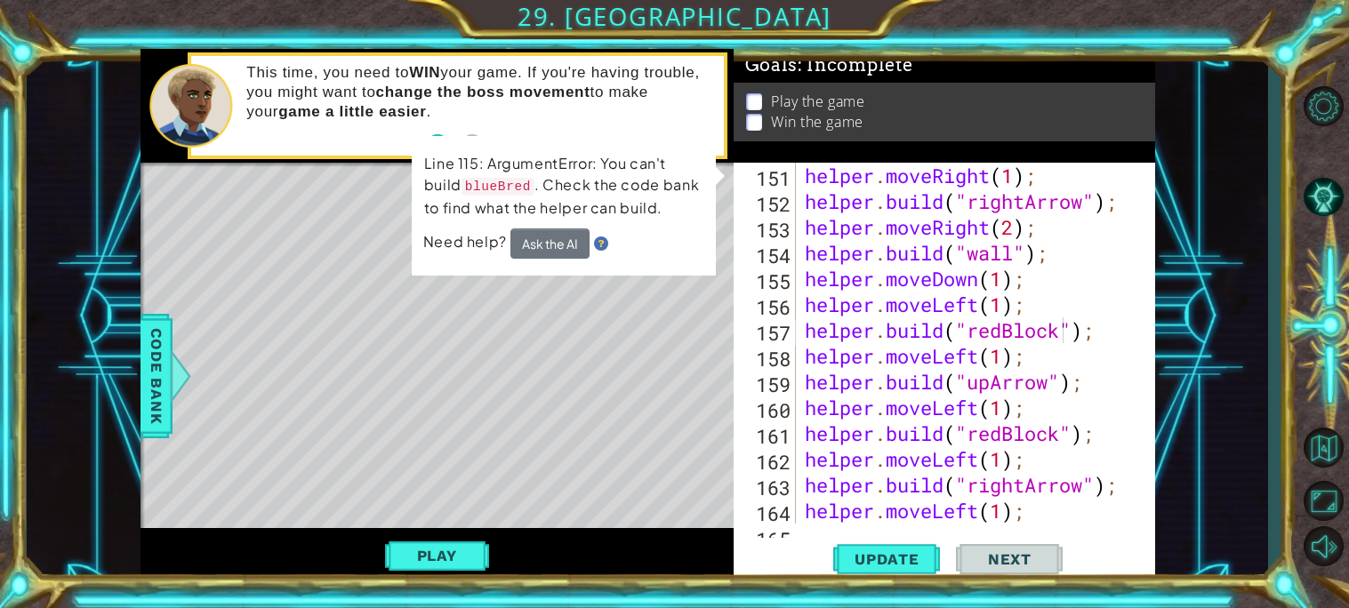
click at [594, 430] on div "Level Map" at bounding box center [550, 425] width 821 height 524
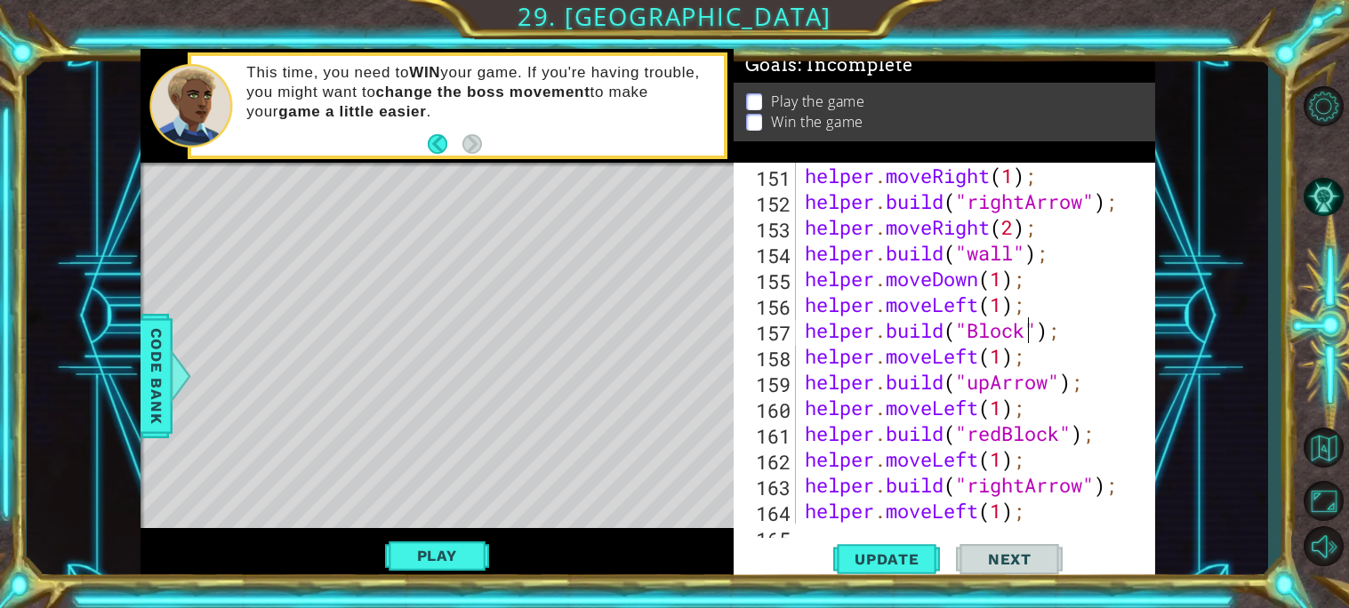
type textarea "[DOMAIN_NAME]("blueBlock");"
click at [860, 552] on span "Update" at bounding box center [886, 559] width 100 height 18
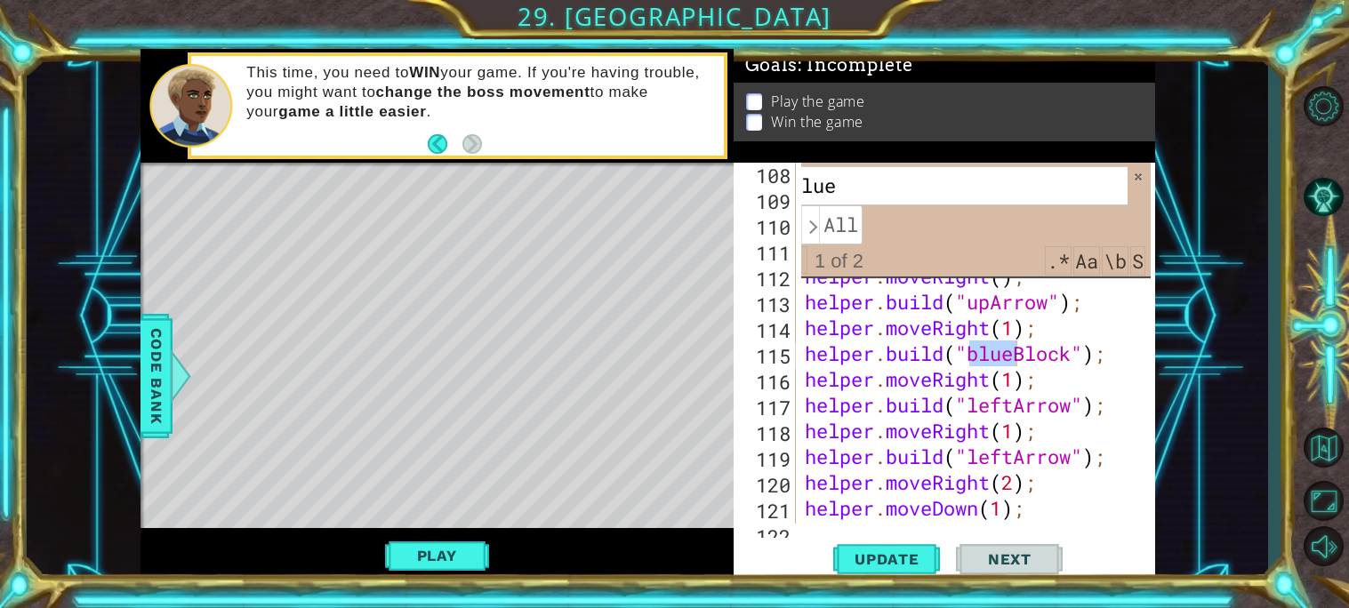
scroll to position [3041, 0]
type input "blue"
click at [1053, 365] on div "helper . moveRight ( 1 ) ; helper . build ( "rightArrow" ) ; helper . moveRight…" at bounding box center [980, 369] width 358 height 412
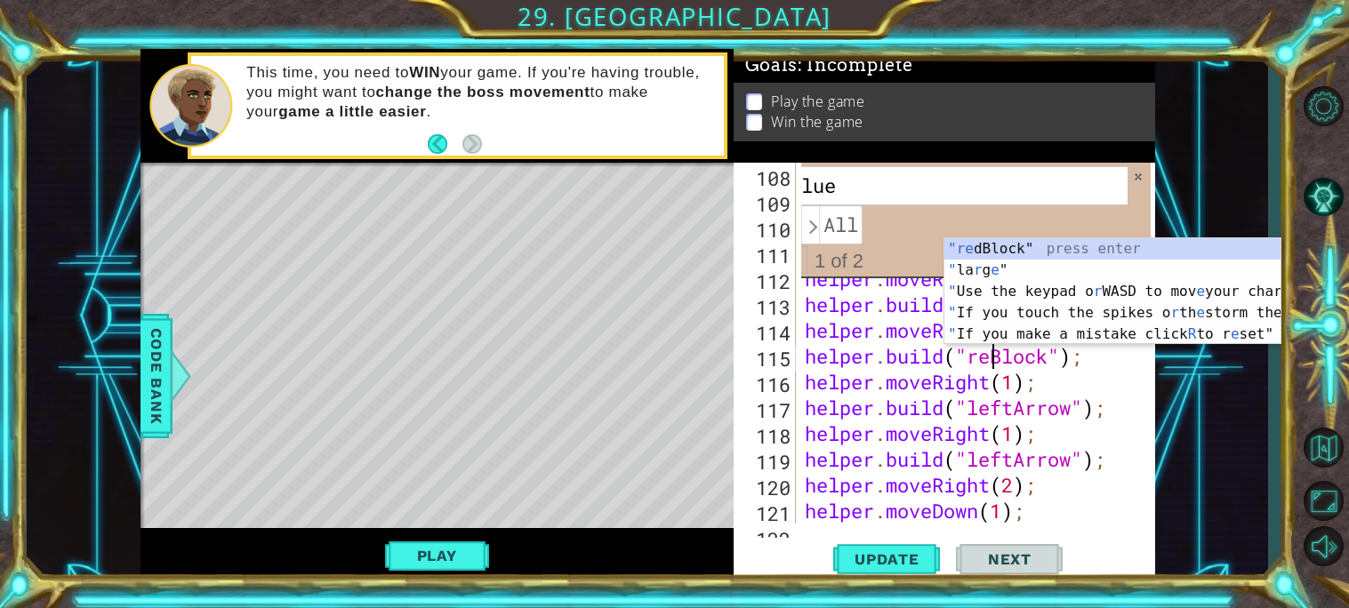
scroll to position [0, 8]
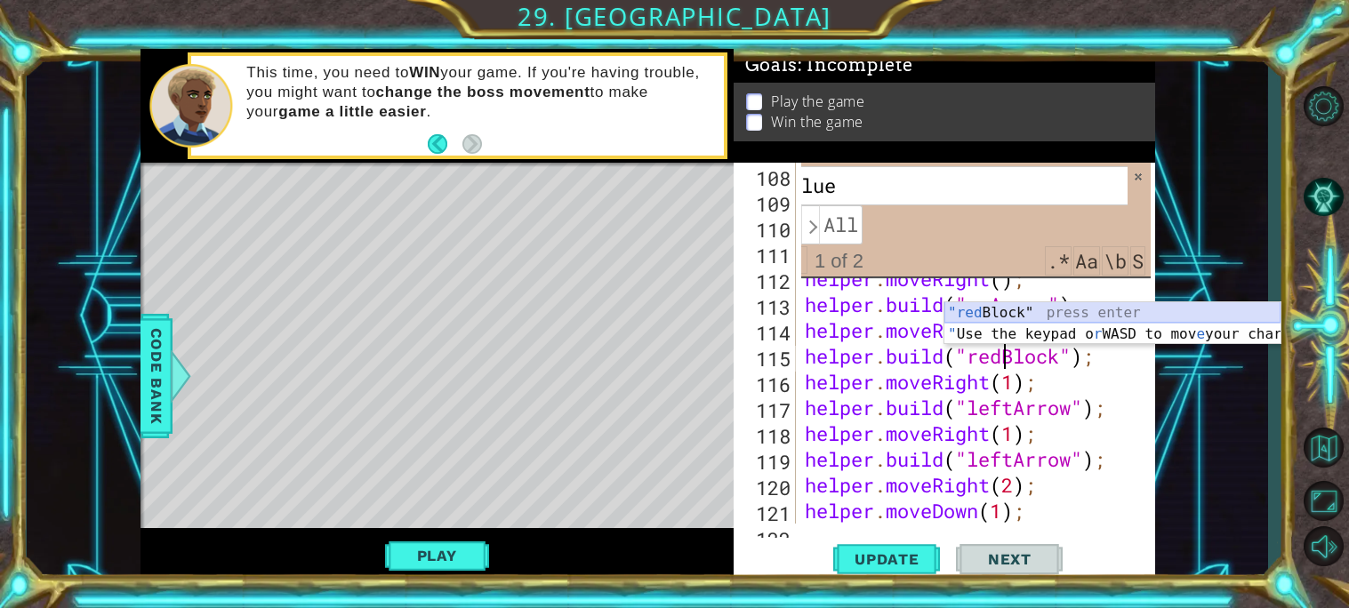
click at [1003, 314] on div ""red Block" press enter " Use the keypad o r WASD to mov e your charater aroun …" at bounding box center [1112, 344] width 336 height 85
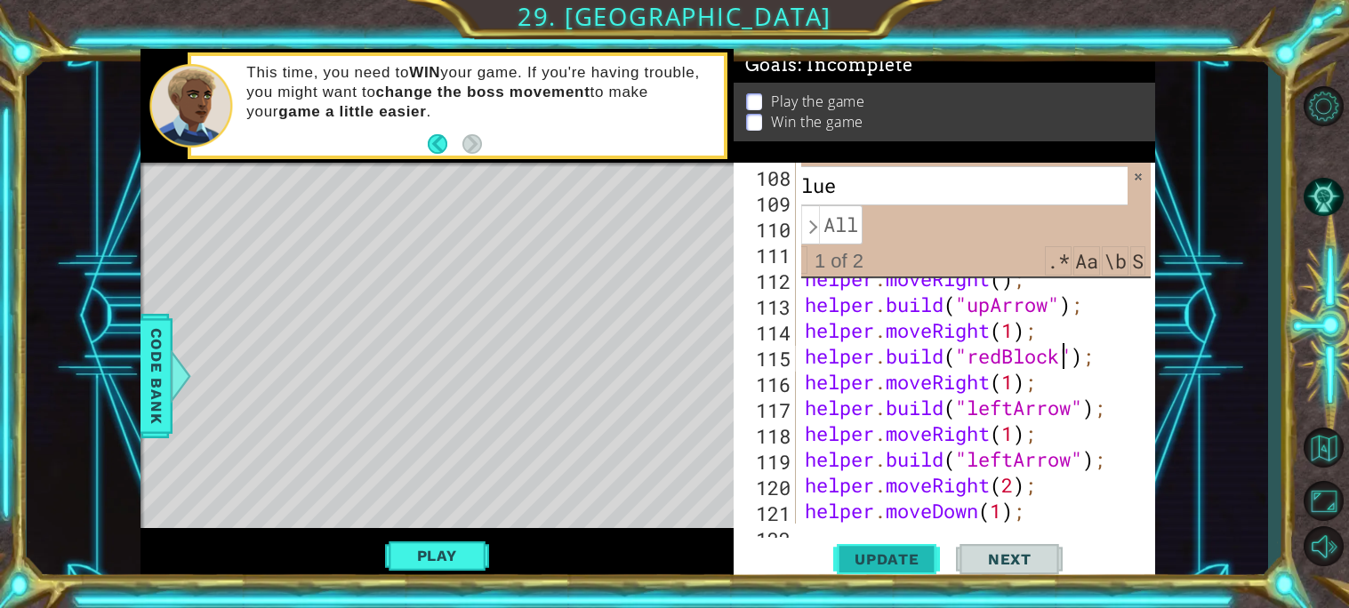
type textarea "[DOMAIN_NAME]("redBlock");"
click at [904, 569] on button "Update" at bounding box center [886, 559] width 107 height 42
click at [461, 556] on button "Play" at bounding box center [437, 556] width 104 height 34
click at [461, 556] on div "helper methods moveLeft(steps) moveRight(steps) moveUp(steps) moveDown(steps) b…" at bounding box center [647, 316] width 1014 height 535
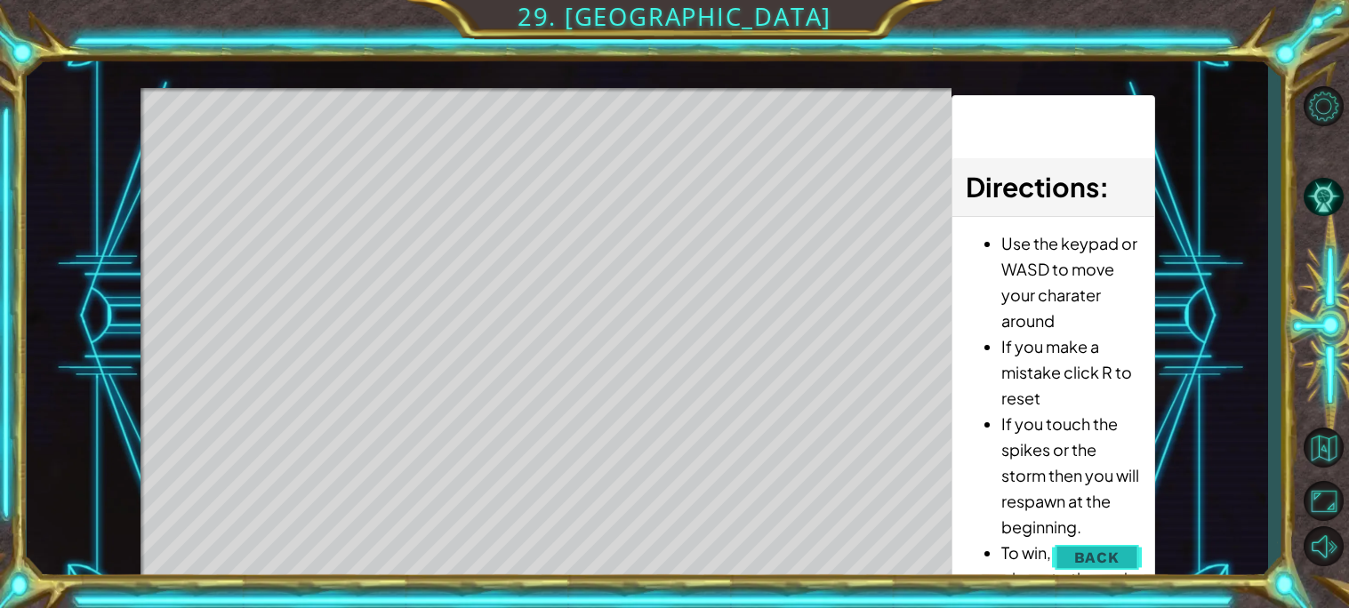
click at [1090, 558] on span "Back" at bounding box center [1096, 557] width 45 height 18
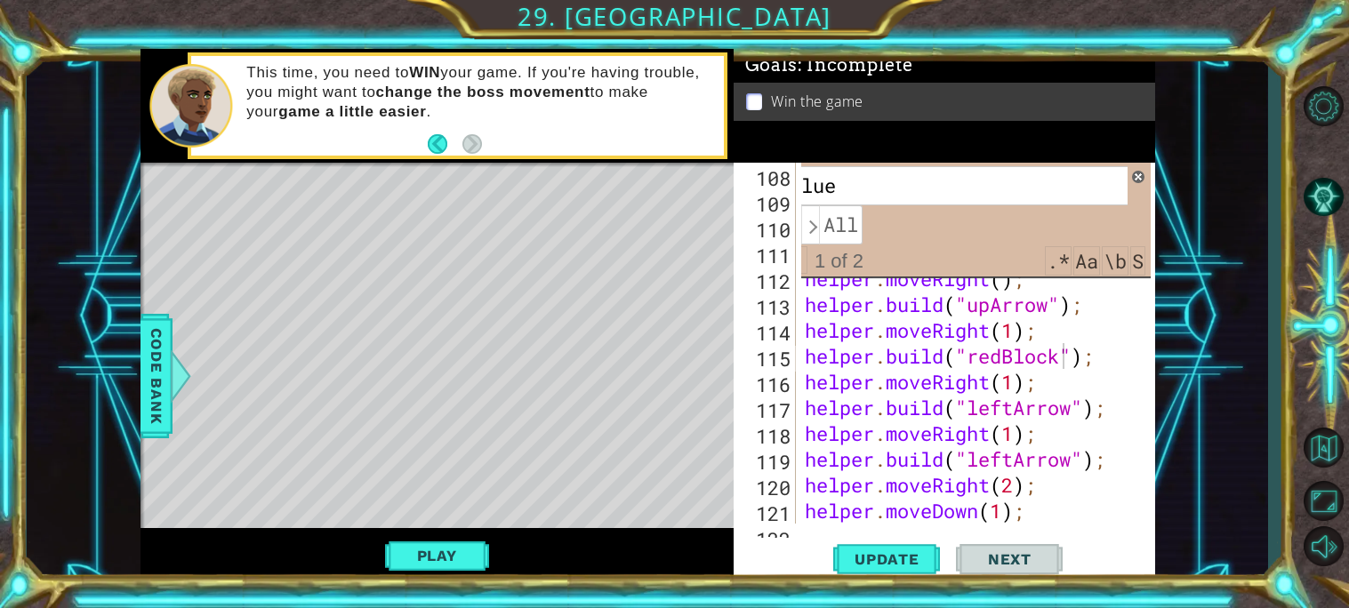
click at [1135, 176] on span at bounding box center [1138, 177] width 12 height 12
